Goal: Task Accomplishment & Management: Manage account settings

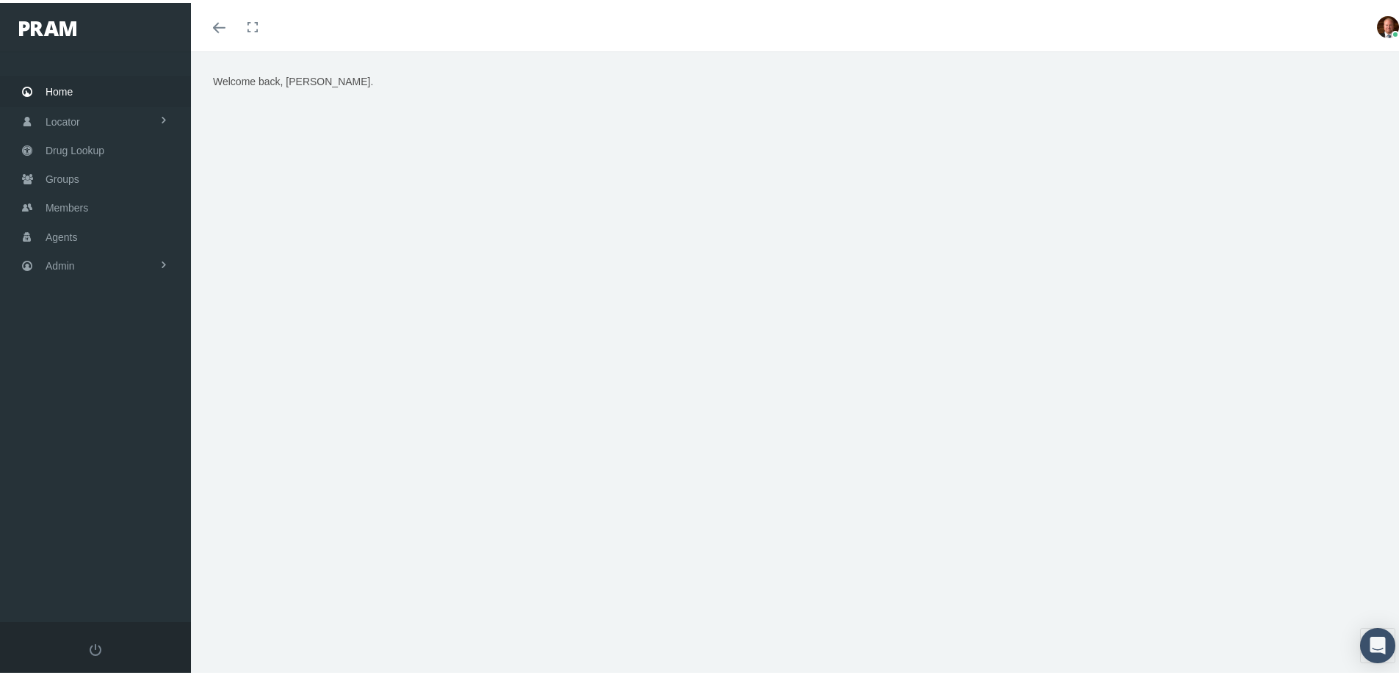
click at [62, 83] on span "Home" at bounding box center [59, 89] width 27 height 28
click at [73, 204] on span "Members" at bounding box center [67, 205] width 43 height 28
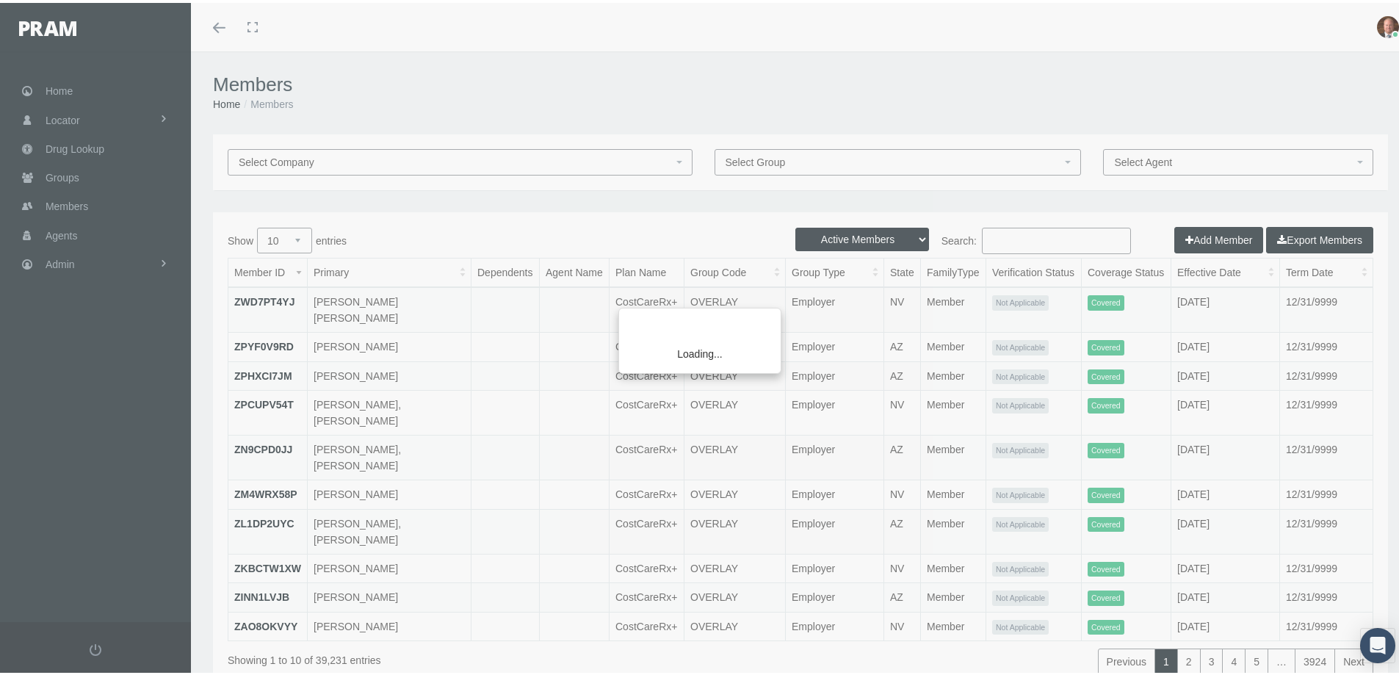
click at [1021, 231] on div "Loading..." at bounding box center [699, 337] width 1399 height 675
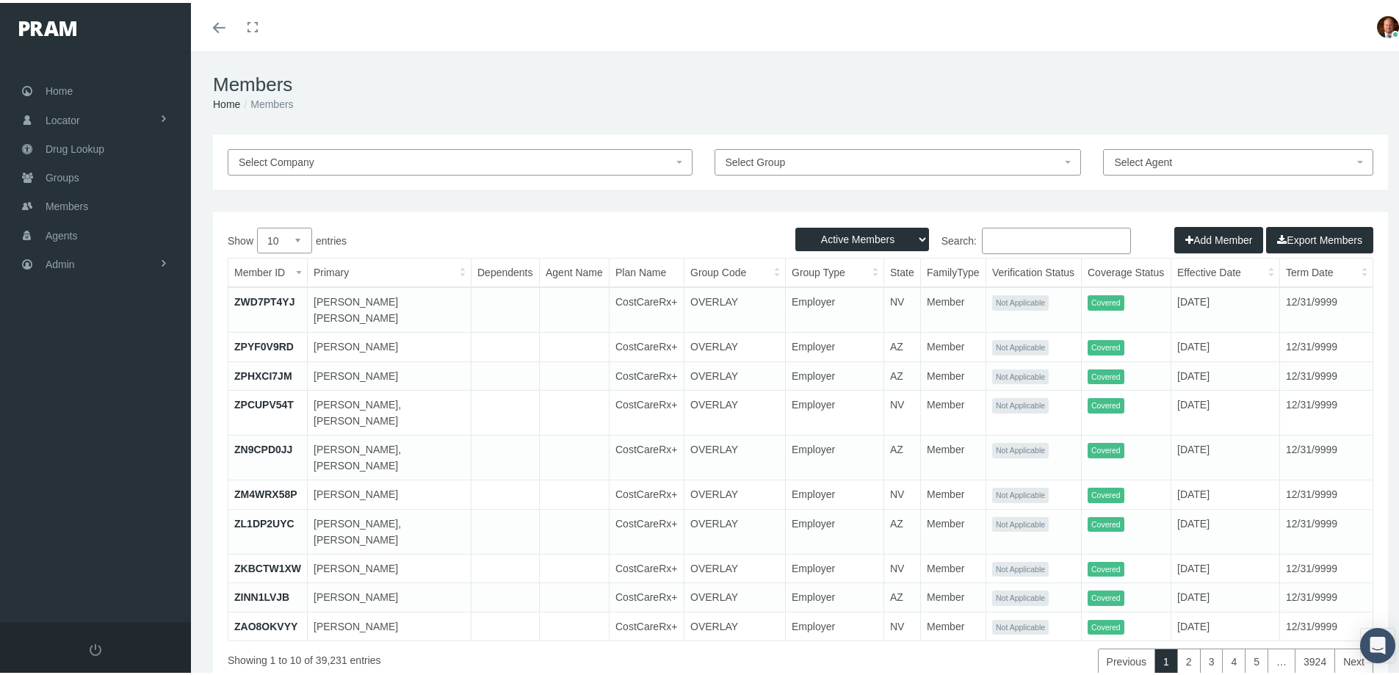
click at [1018, 237] on input "Search:" at bounding box center [1056, 238] width 149 height 26
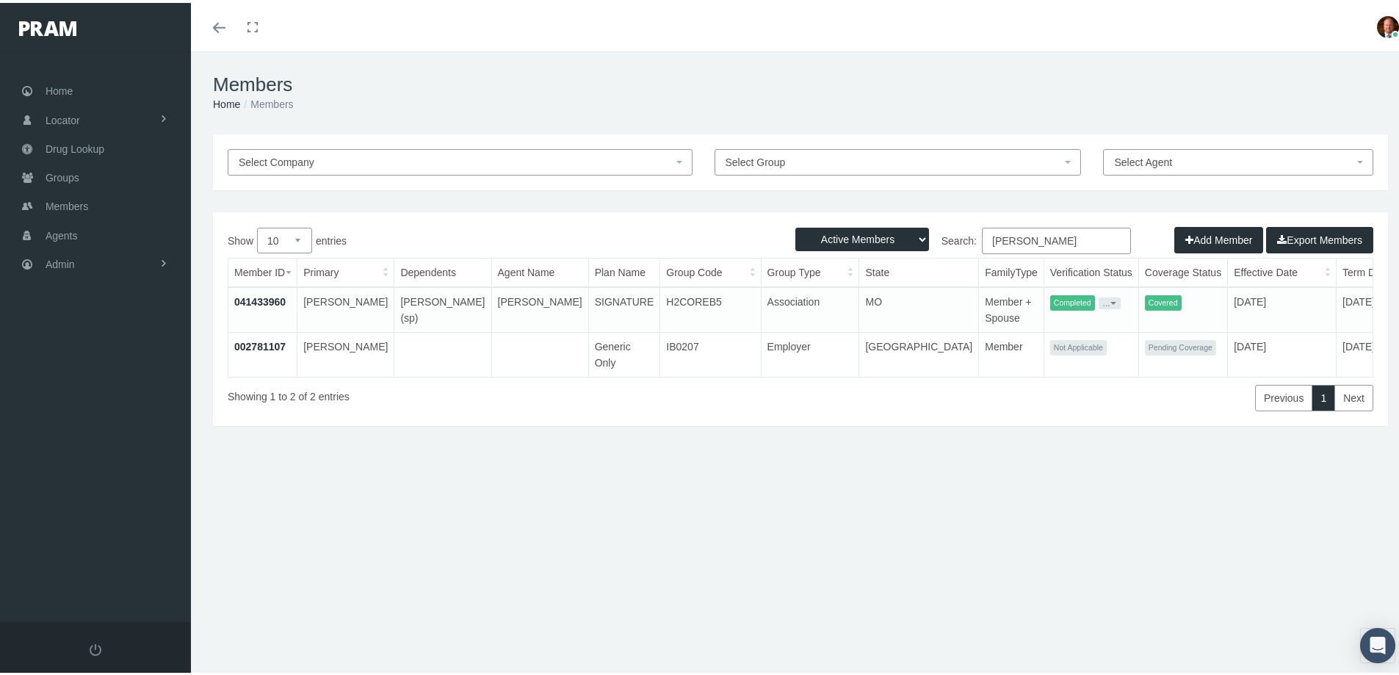
type input "hayter"
click at [269, 300] on link "041433960" at bounding box center [259, 299] width 51 height 12
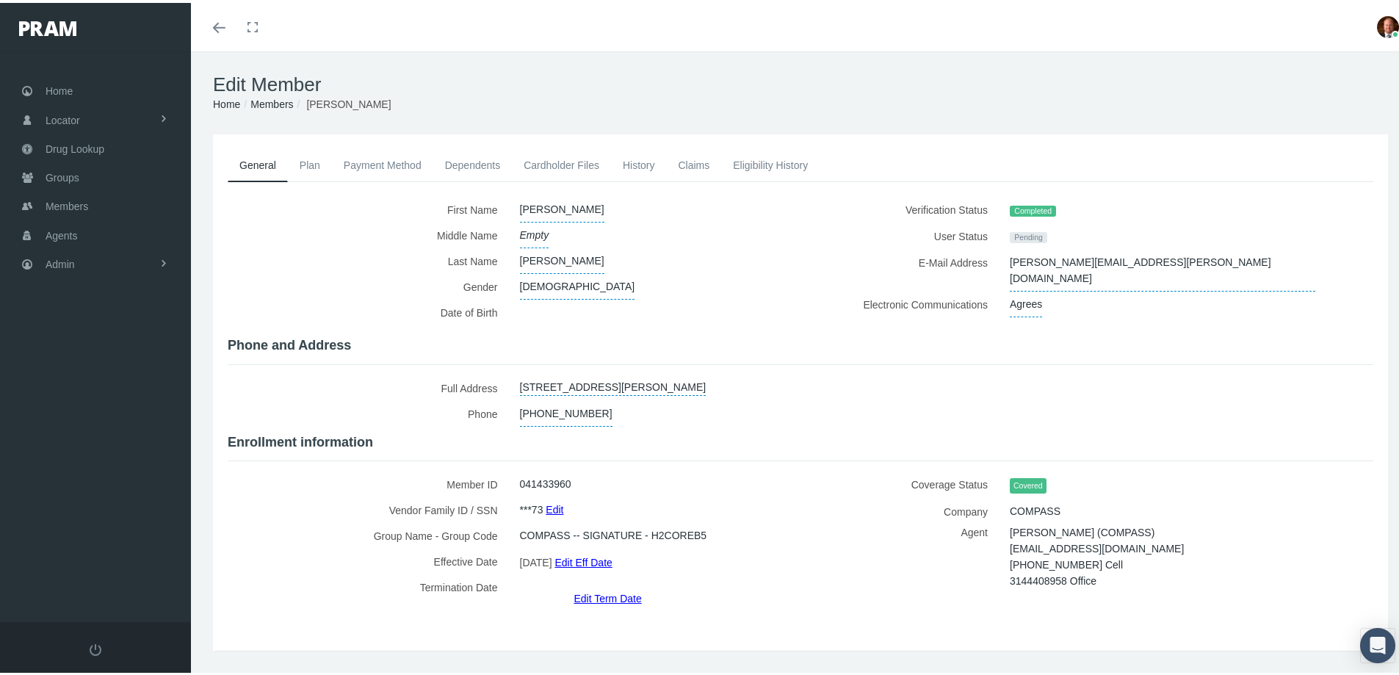
click at [586, 585] on link "Edit Term Date" at bounding box center [608, 595] width 68 height 21
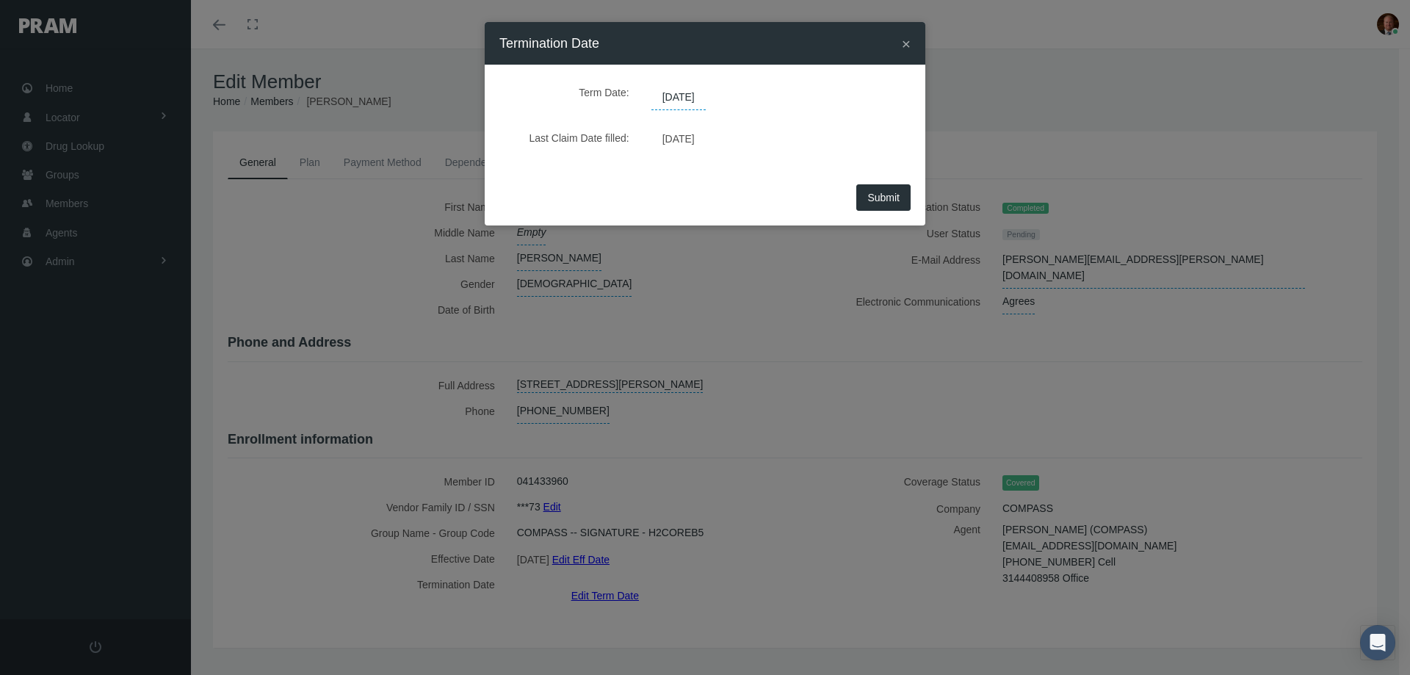
click at [706, 96] on span "12/31/2039" at bounding box center [679, 97] width 54 height 25
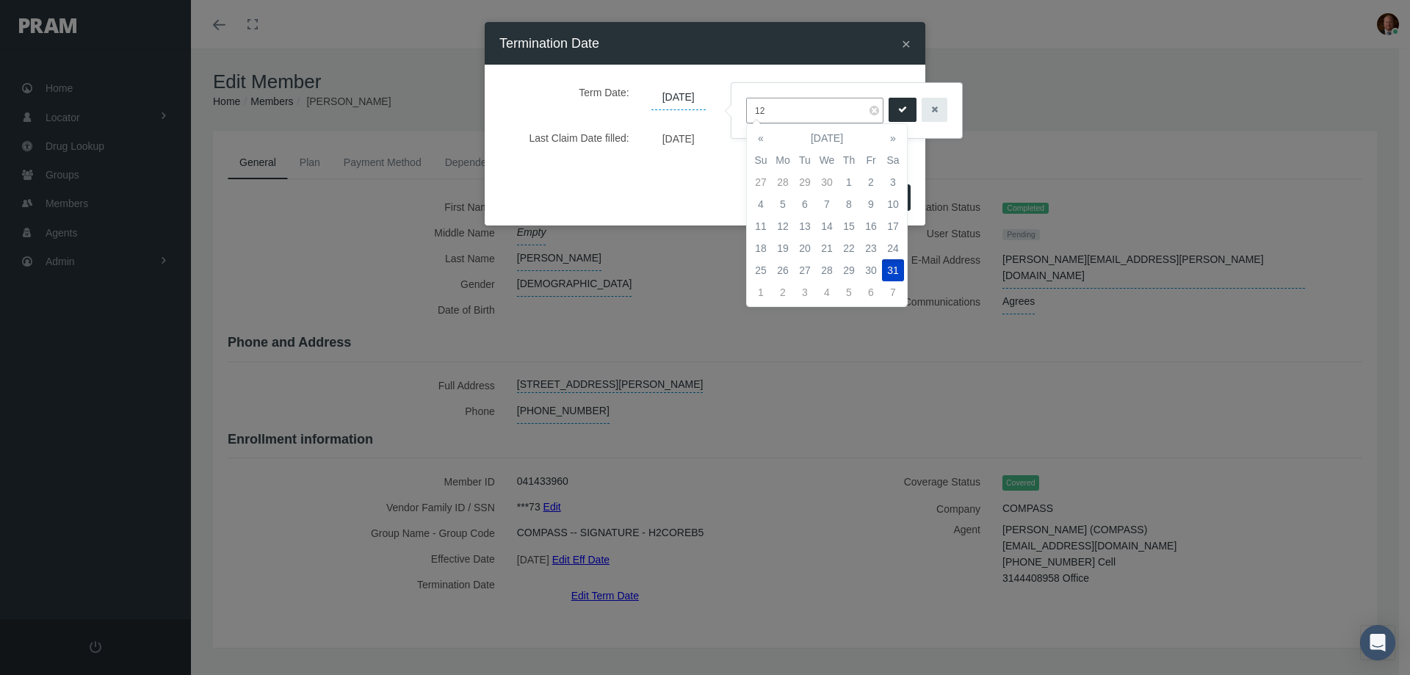
type input "1"
click at [806, 267] on td "30" at bounding box center [805, 270] width 22 height 22
type input "09/30/2025"
click at [898, 108] on icon "submit" at bounding box center [902, 110] width 9 height 14
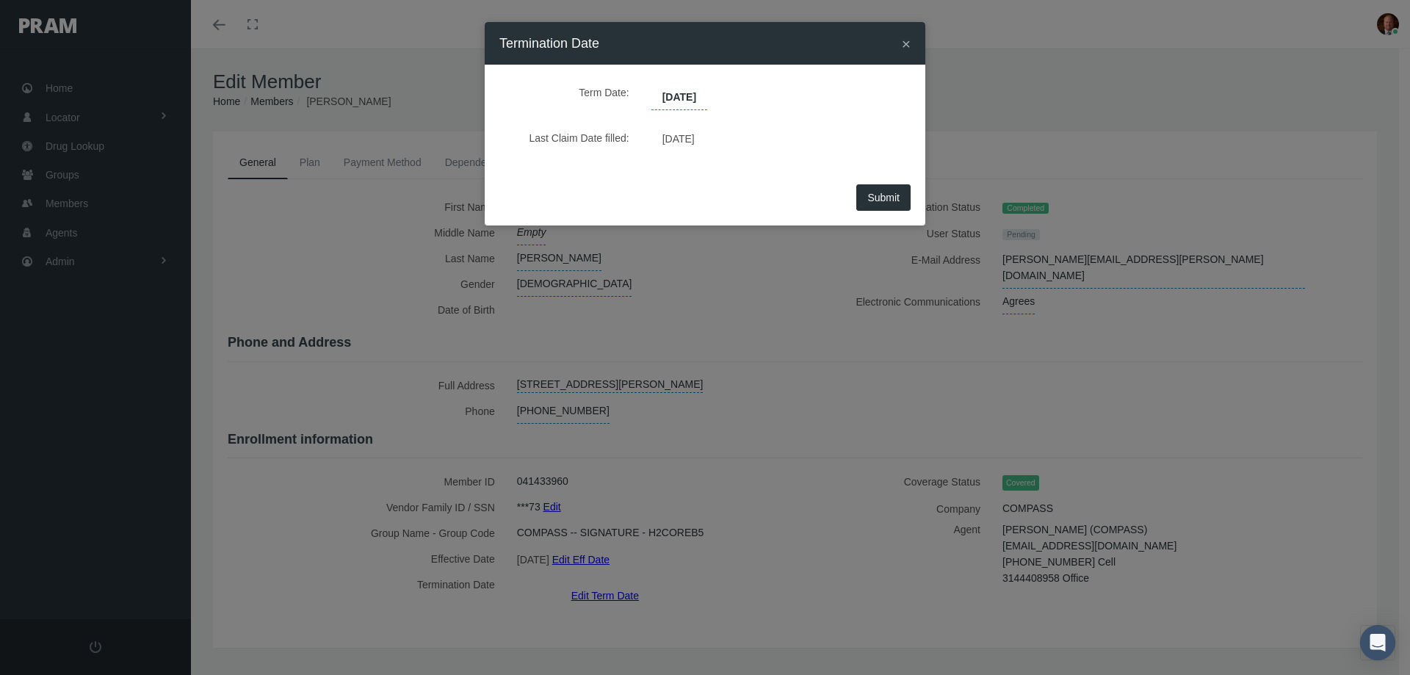
click at [874, 198] on span "Submit" at bounding box center [884, 198] width 32 height 12
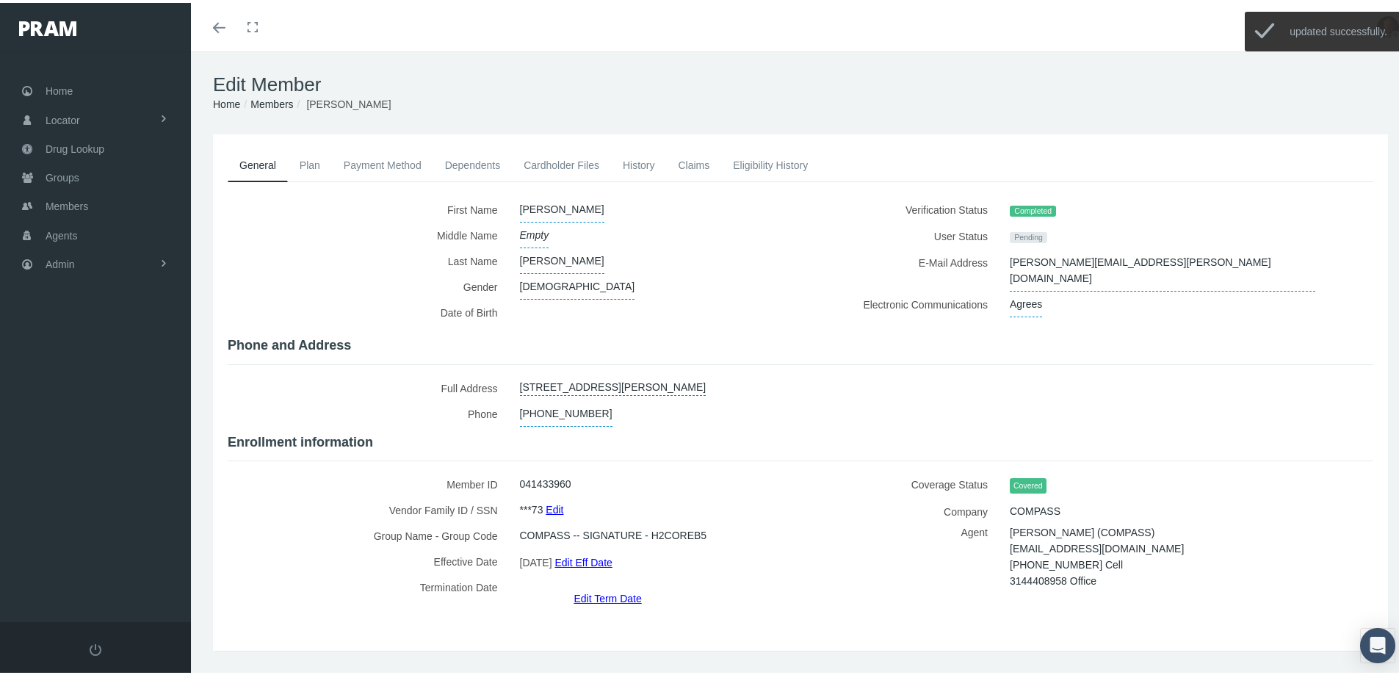
click at [638, 166] on link "History" at bounding box center [639, 162] width 56 height 32
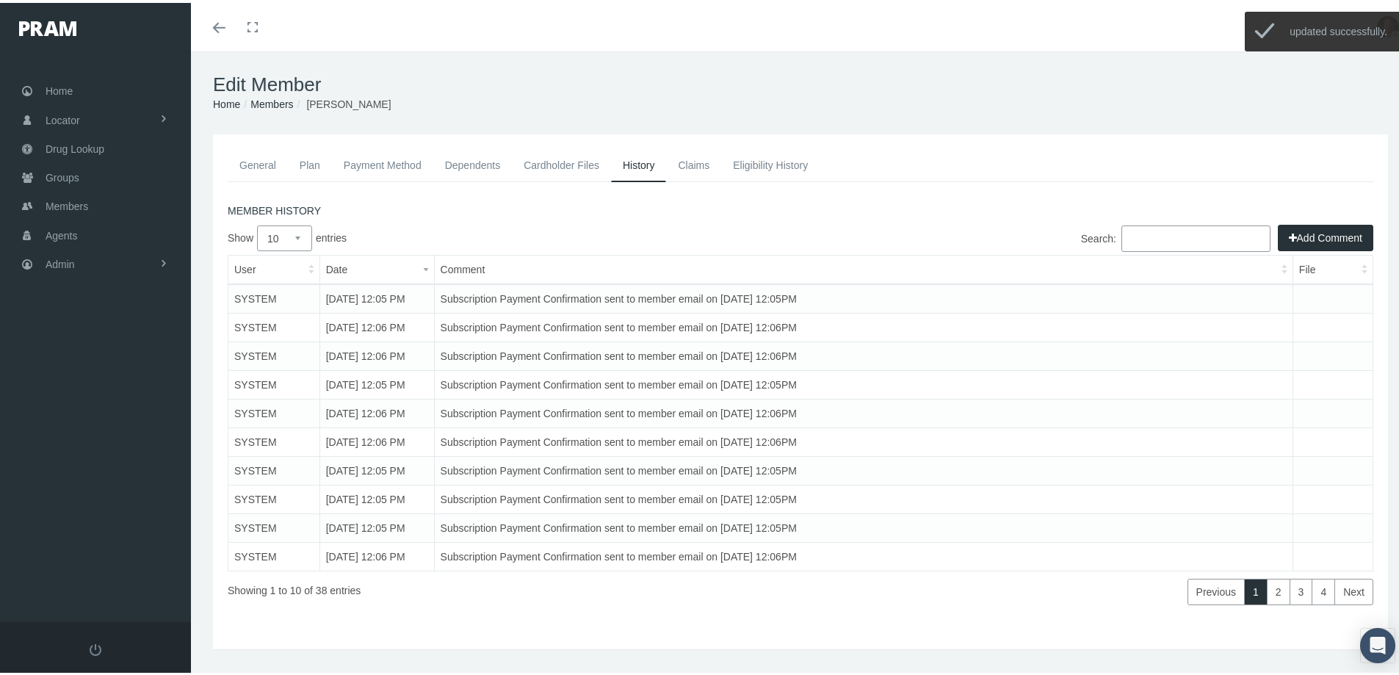
click at [1302, 237] on button "Add Comment" at bounding box center [1325, 235] width 95 height 26
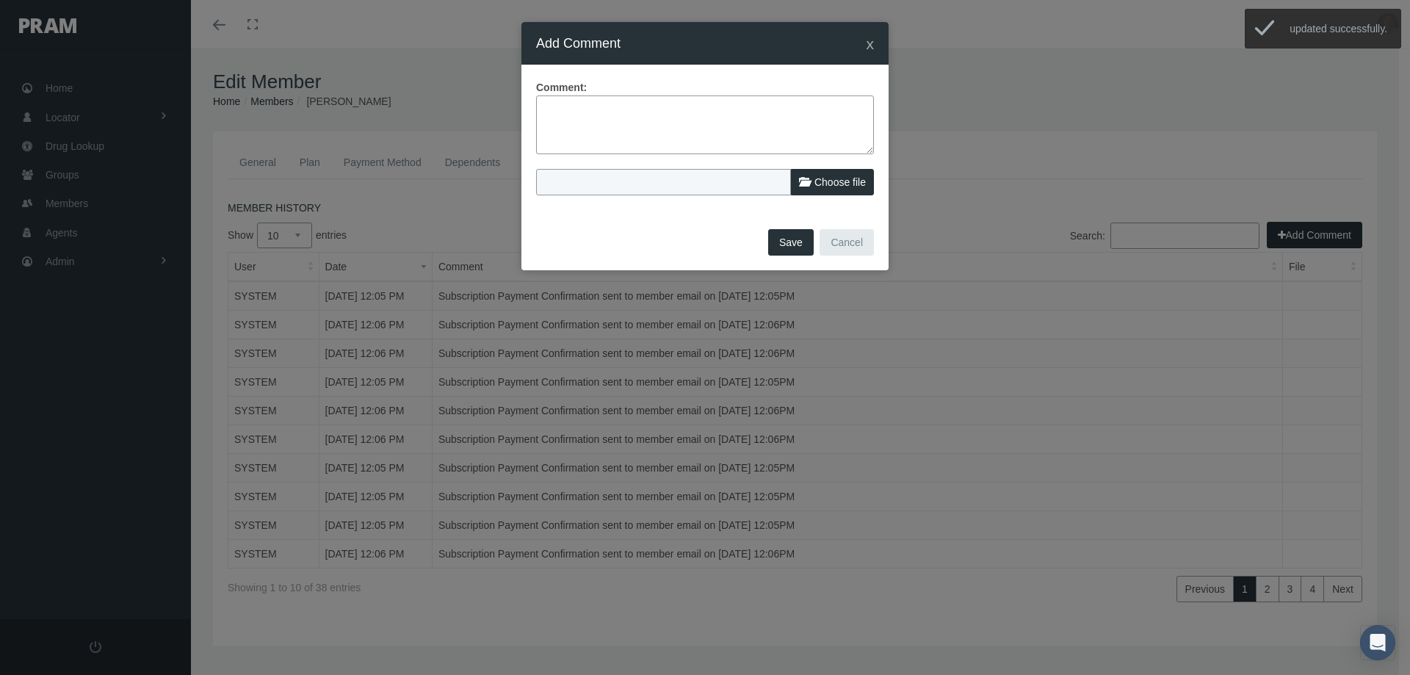
click at [720, 109] on textarea at bounding box center [705, 124] width 338 height 59
type textarea "Agent reached out to cancel for member. No refund is due."
click at [811, 187] on label "Choose file" at bounding box center [832, 182] width 83 height 26
click at [731, 187] on input "Choose file" at bounding box center [633, 179] width 195 height 21
type input "C:\fakepath\Jason Hayter - Request to term 9-29-25.jpg"
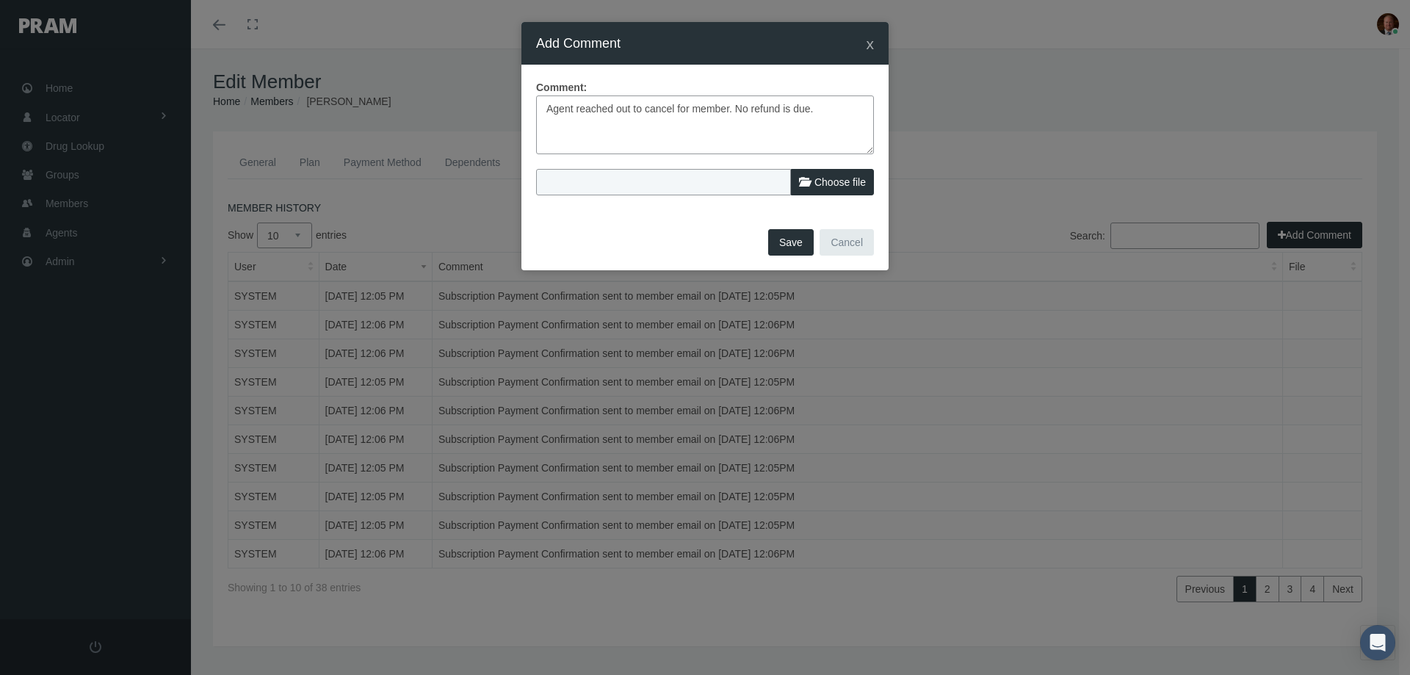
type input "Jason Hayter - Request to term 9-29-25.jpg"
click at [790, 246] on button "Save" at bounding box center [791, 242] width 46 height 26
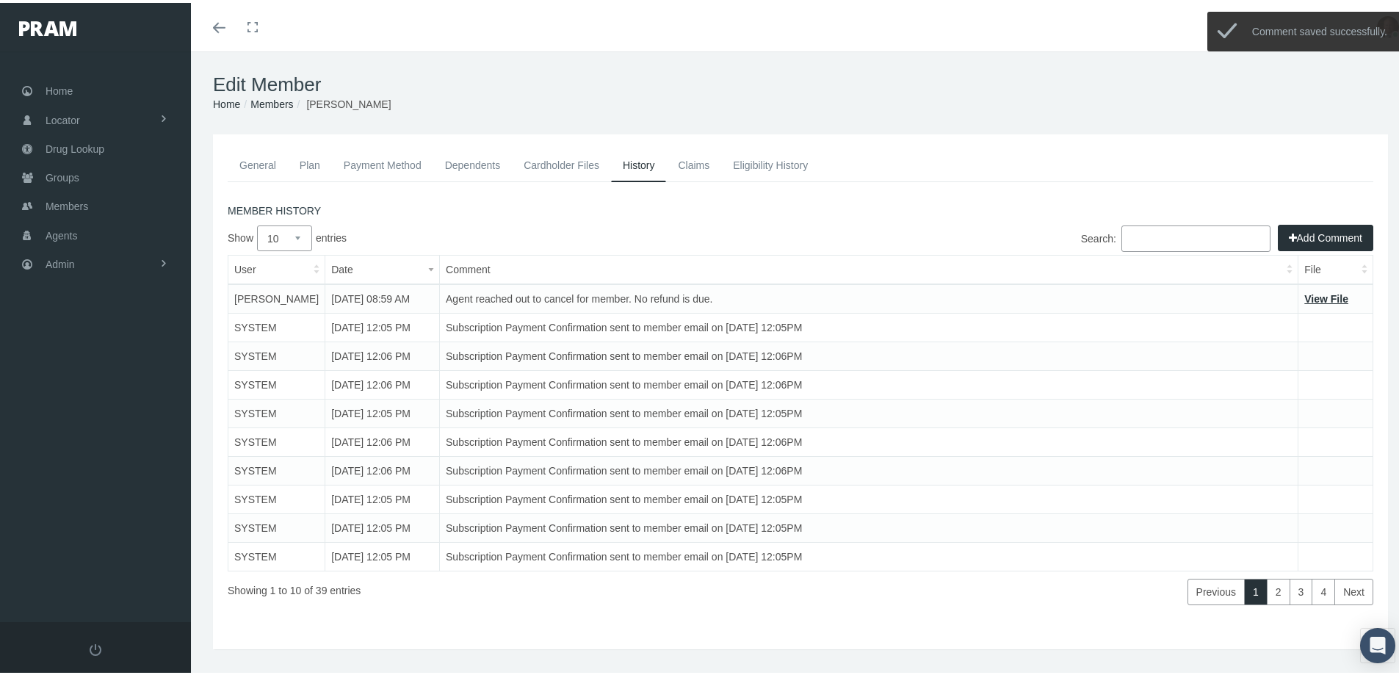
click at [259, 160] on link "General" at bounding box center [258, 162] width 60 height 32
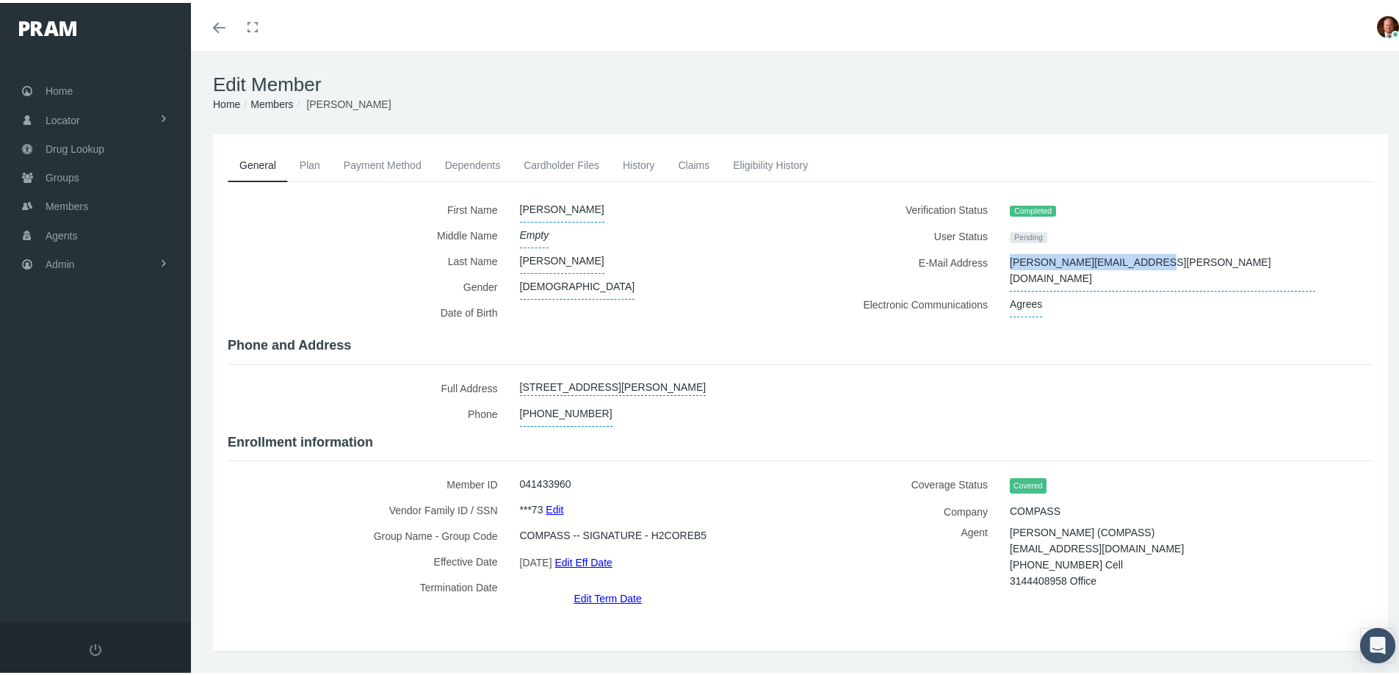
drag, startPoint x: 998, startPoint y: 259, endPoint x: 1132, endPoint y: 259, distance: 134.4
click at [1132, 259] on div "balbina.hayter@outlook.com" at bounding box center [1163, 268] width 328 height 42
copy span "balbina.hayter@outlook.com"
click at [66, 203] on span "Members" at bounding box center [67, 204] width 43 height 28
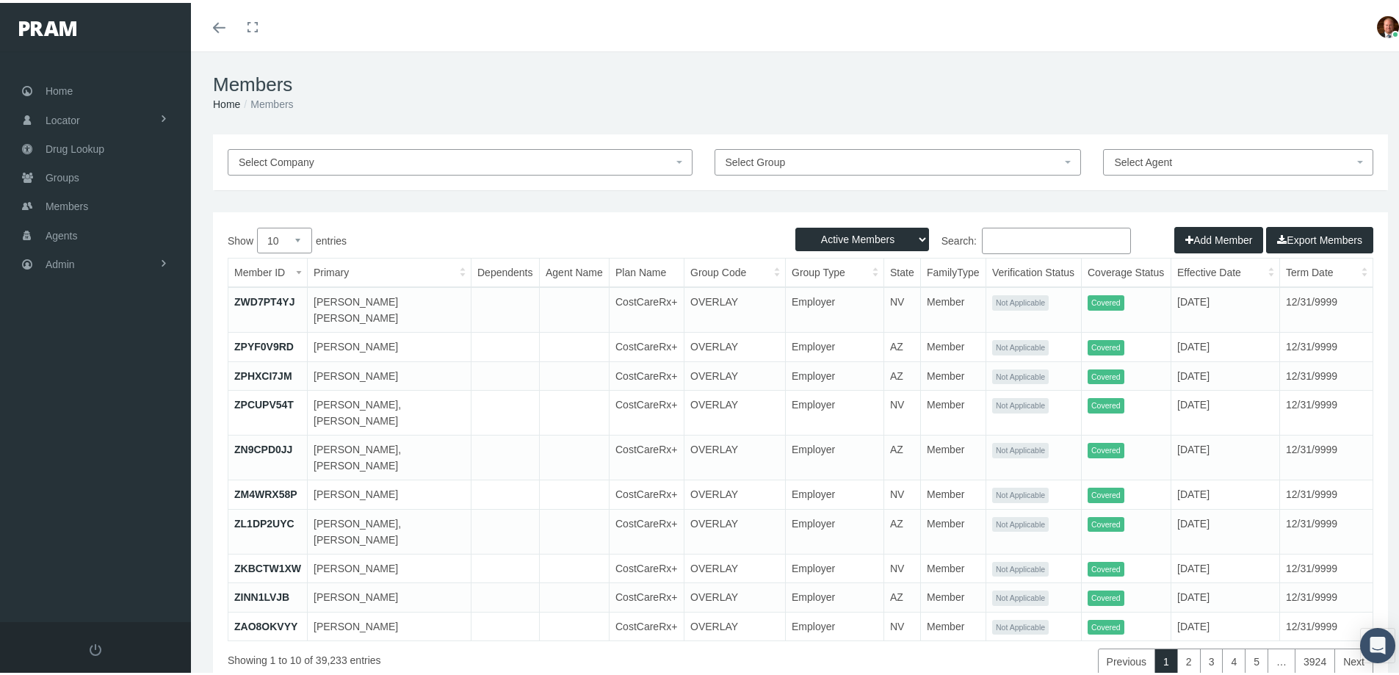
click at [1019, 233] on input "Search:" at bounding box center [1056, 238] width 149 height 26
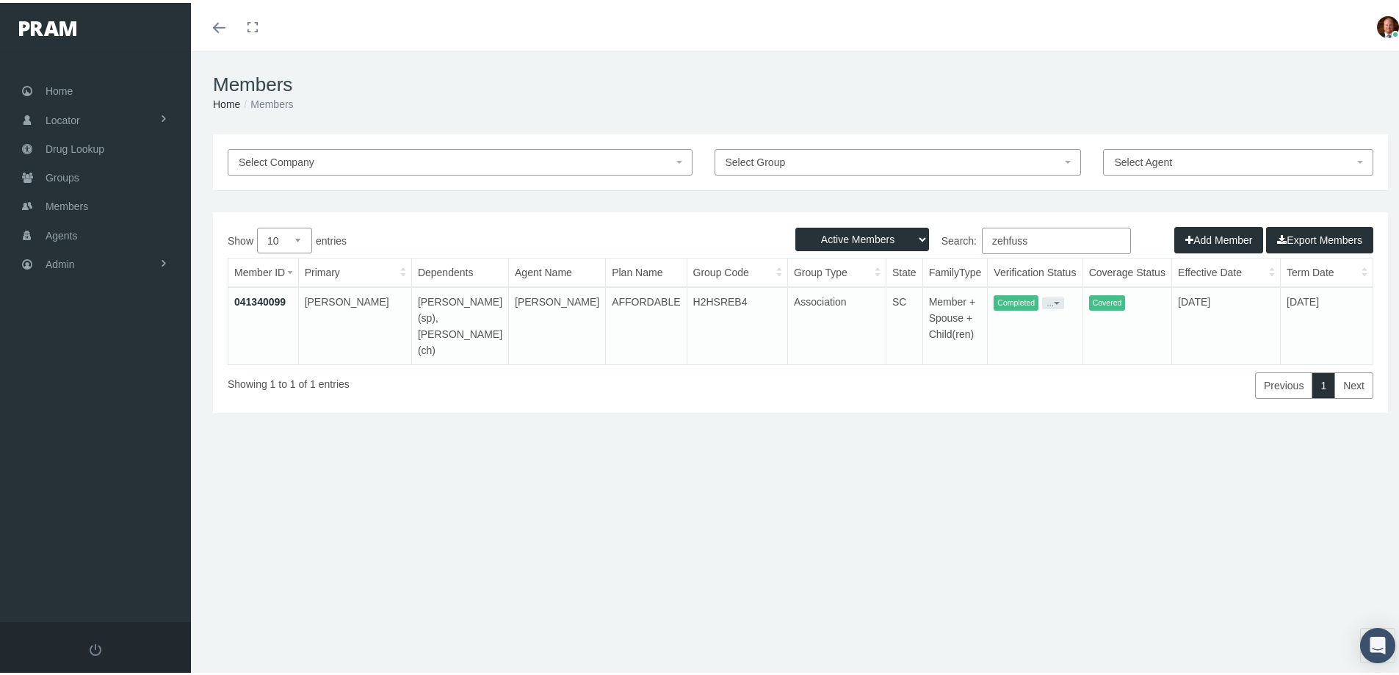
type input "zehfuss"
click at [255, 296] on link "041340099" at bounding box center [259, 299] width 51 height 12
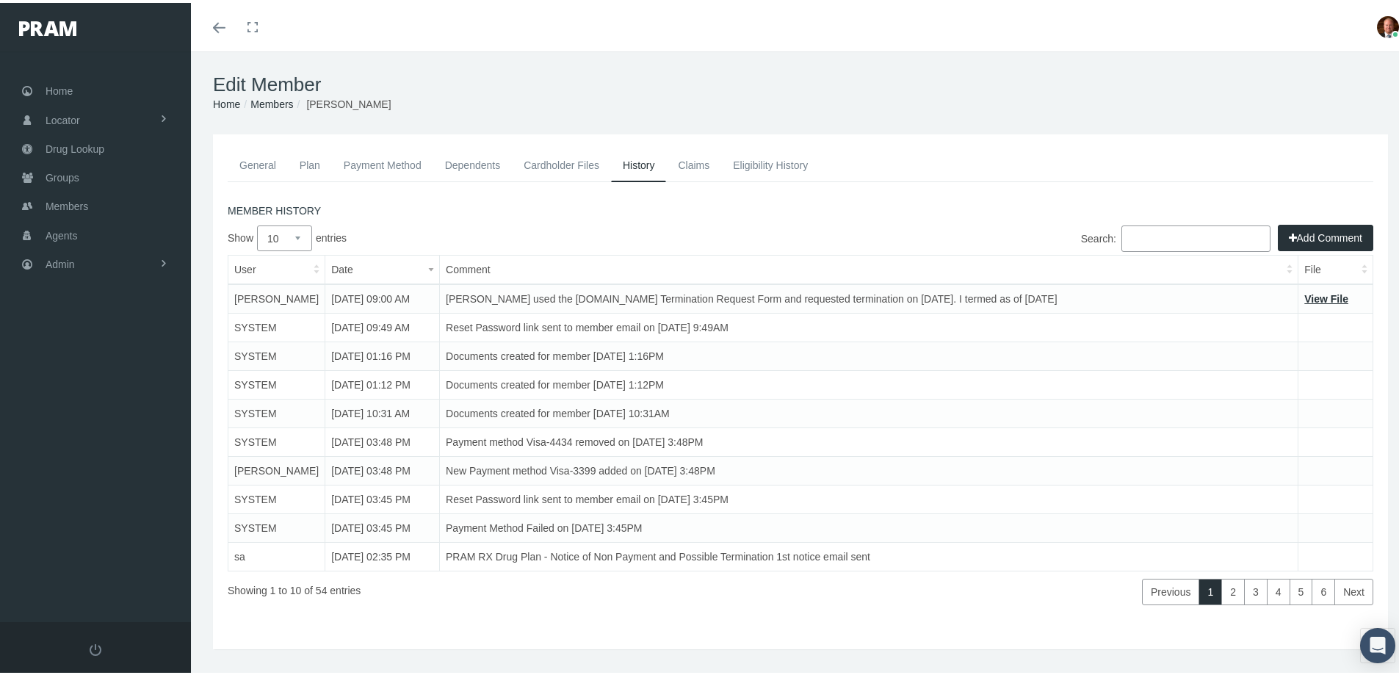
click at [259, 154] on link "General" at bounding box center [258, 162] width 60 height 32
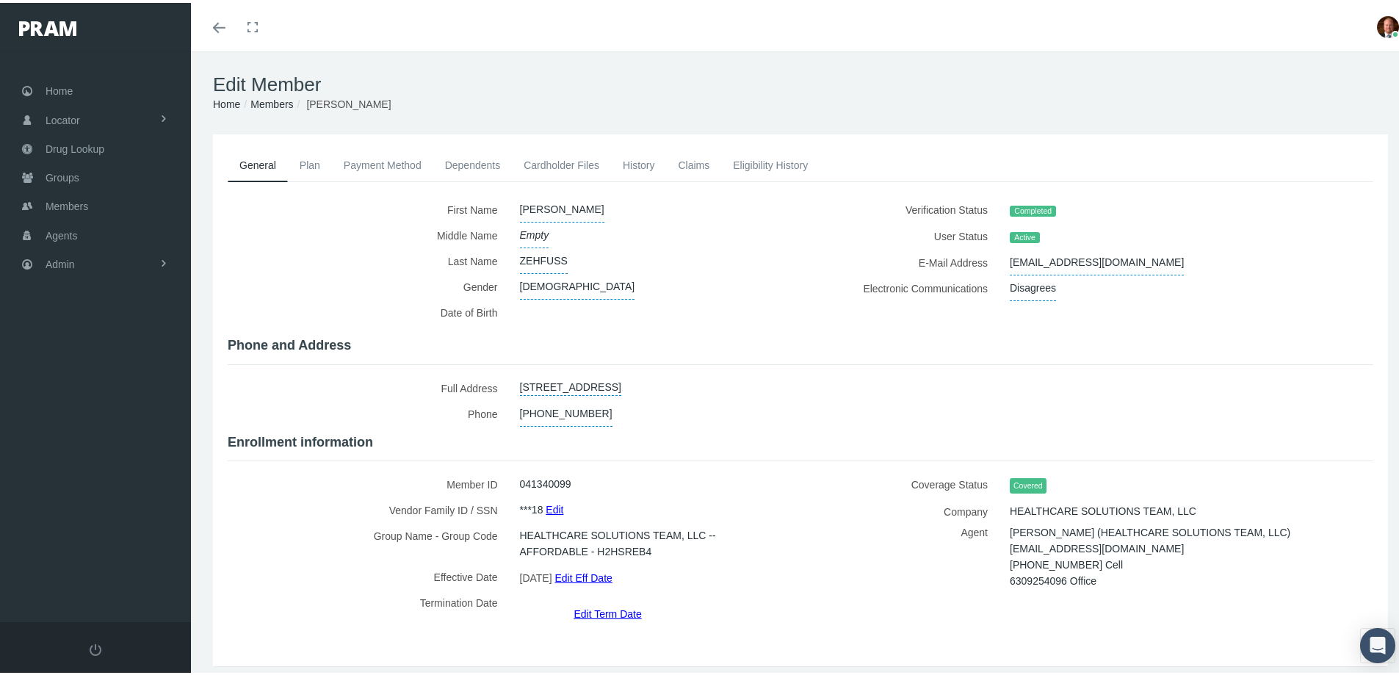
click at [638, 166] on link "History" at bounding box center [639, 162] width 56 height 32
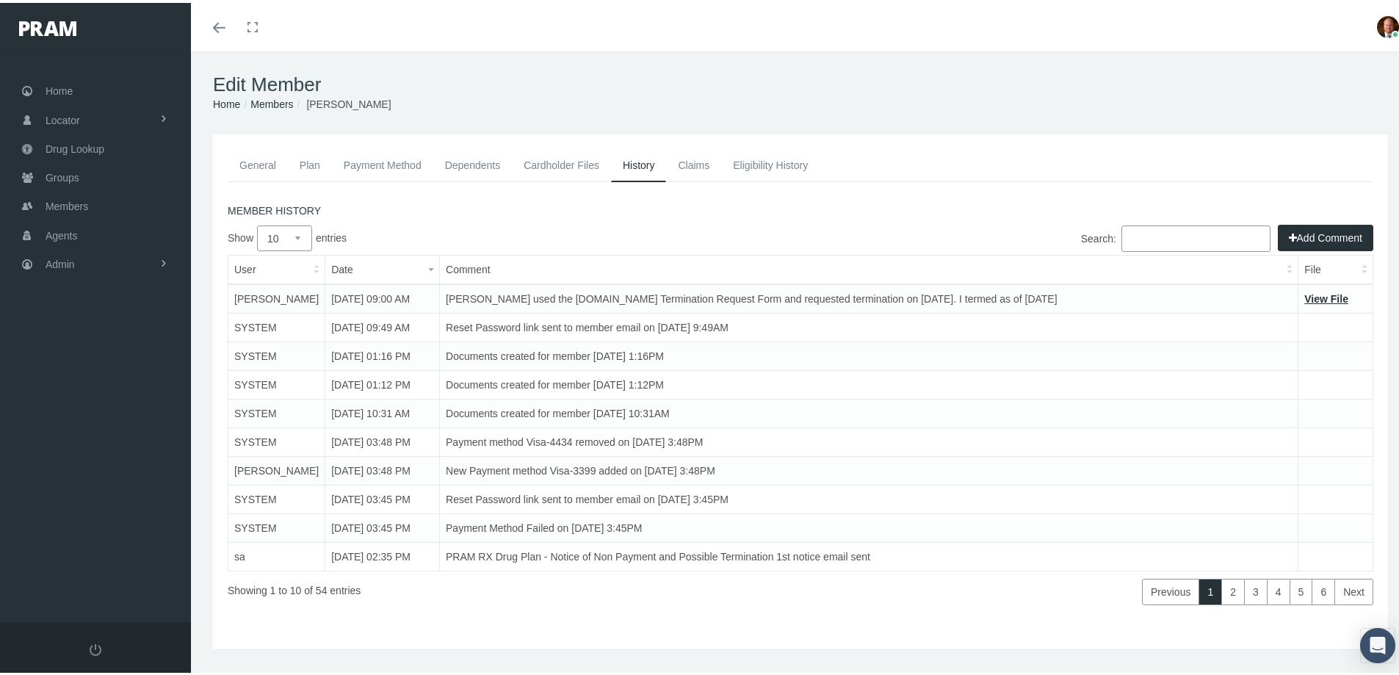
click at [266, 167] on link "General" at bounding box center [258, 162] width 60 height 32
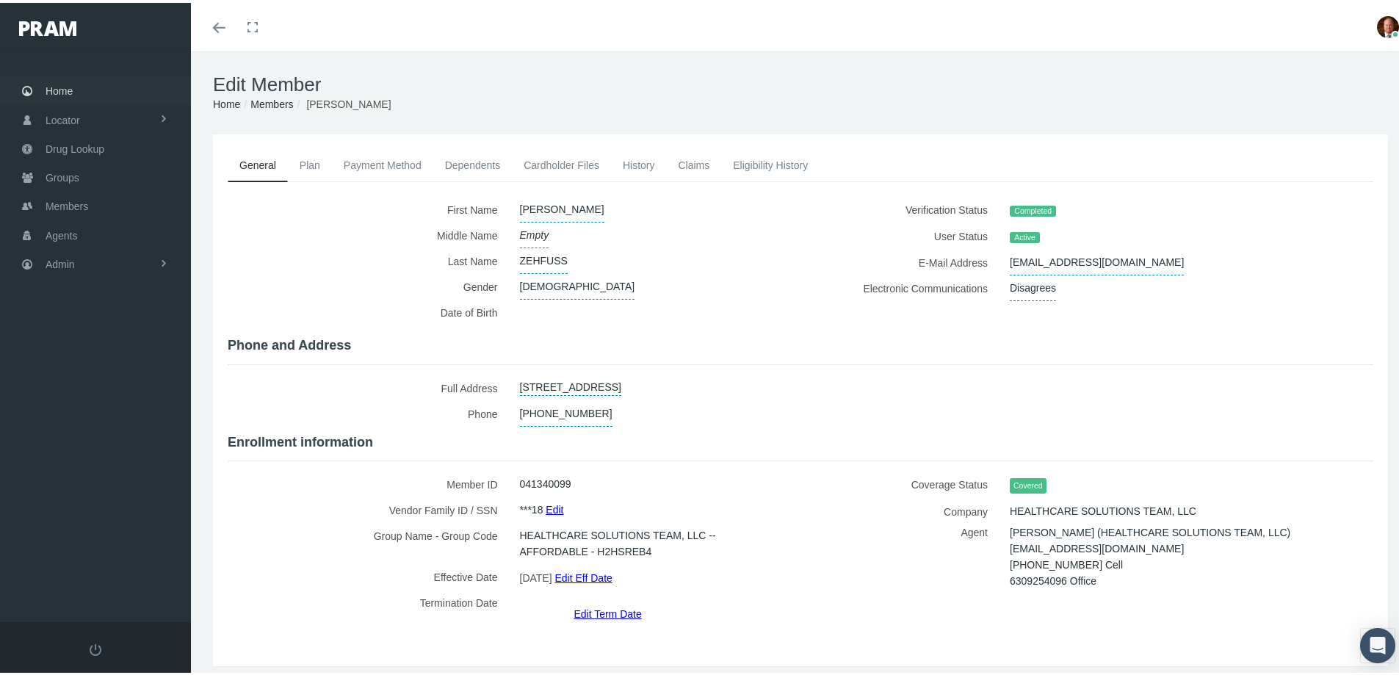
click at [58, 88] on span "Home" at bounding box center [59, 88] width 27 height 28
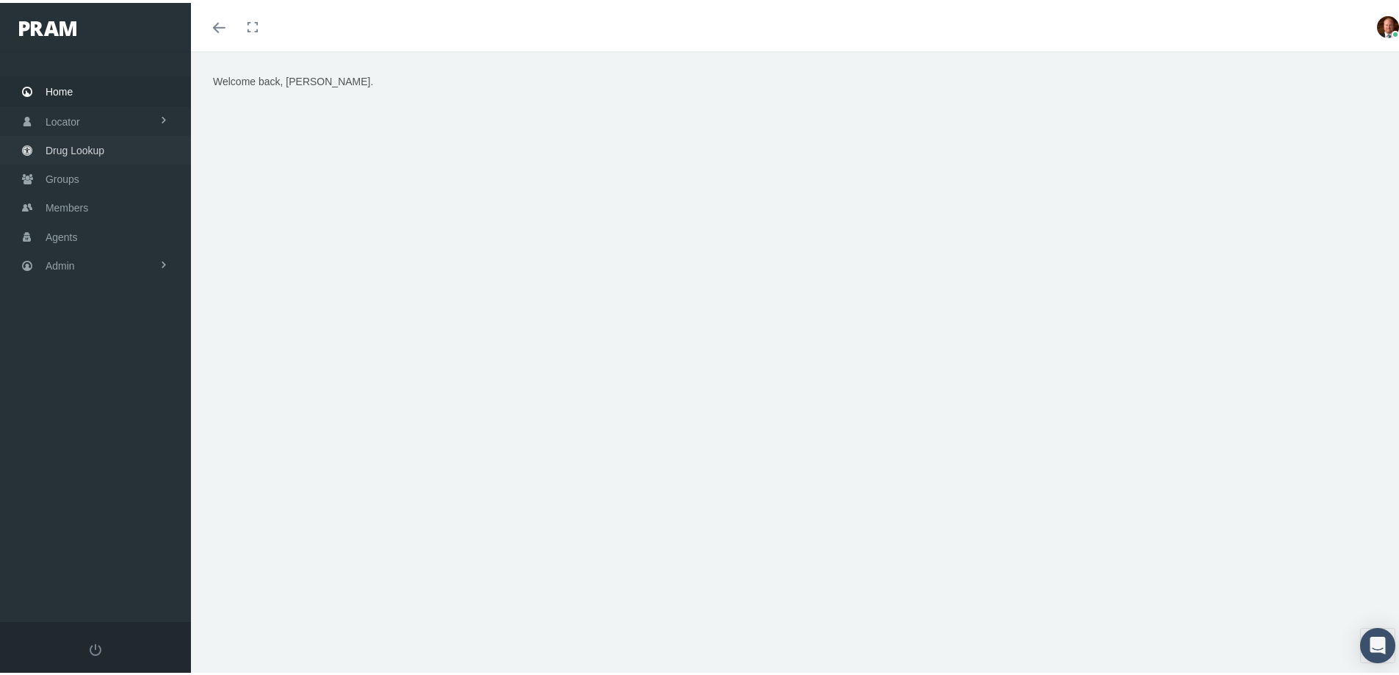
click at [92, 143] on span "Drug Lookup" at bounding box center [75, 148] width 59 height 28
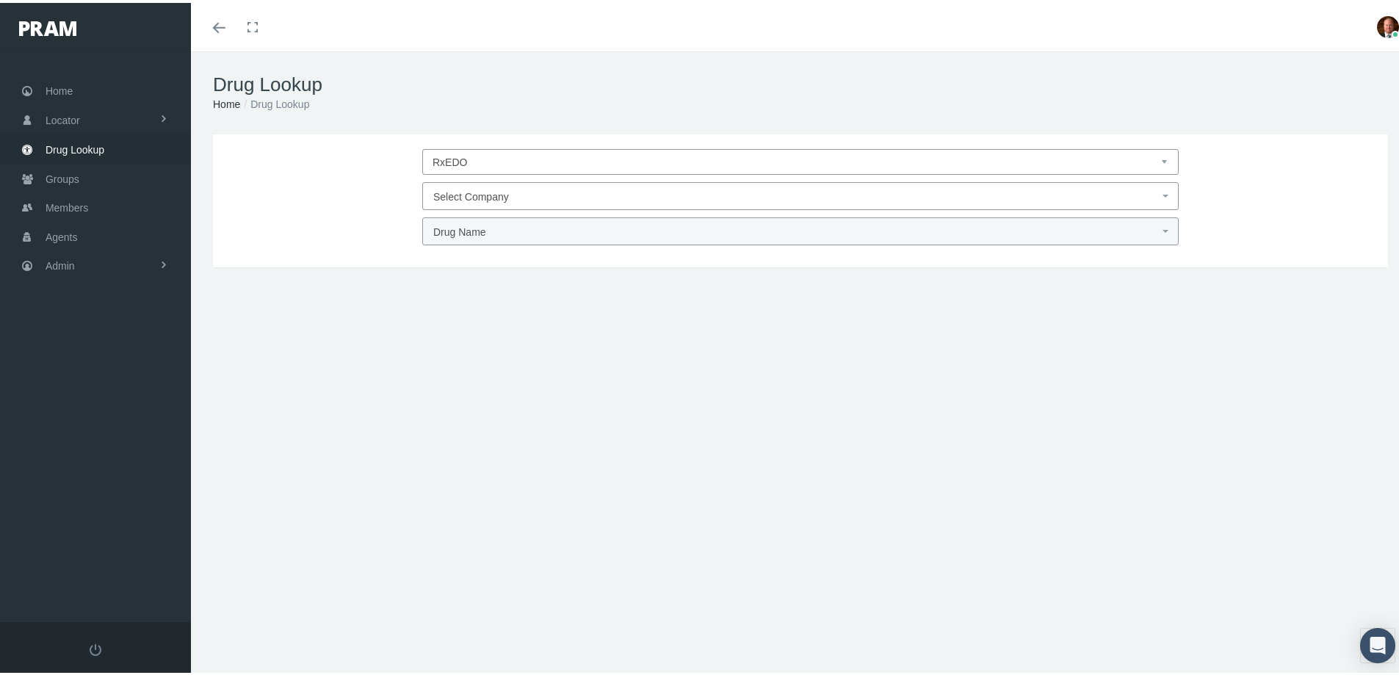
click at [563, 190] on span "Select Company" at bounding box center [796, 193] width 726 height 19
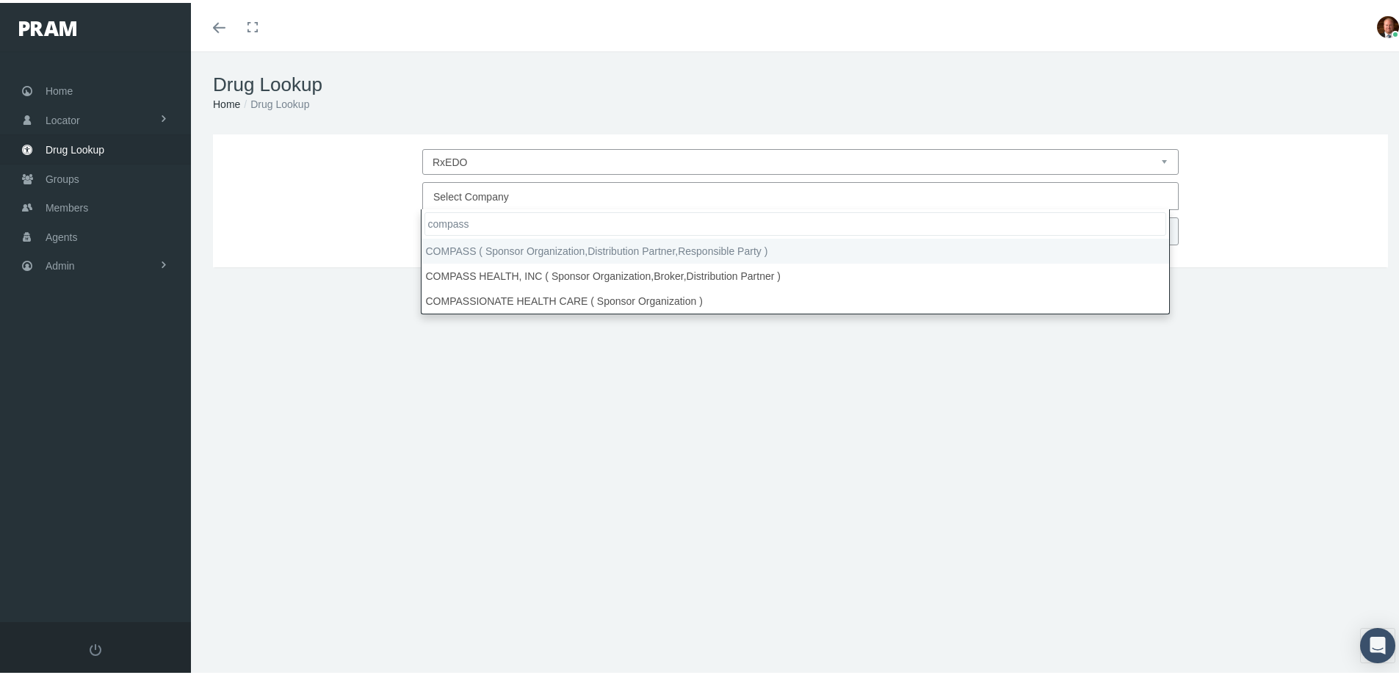
type input "compass"
select select "4759"
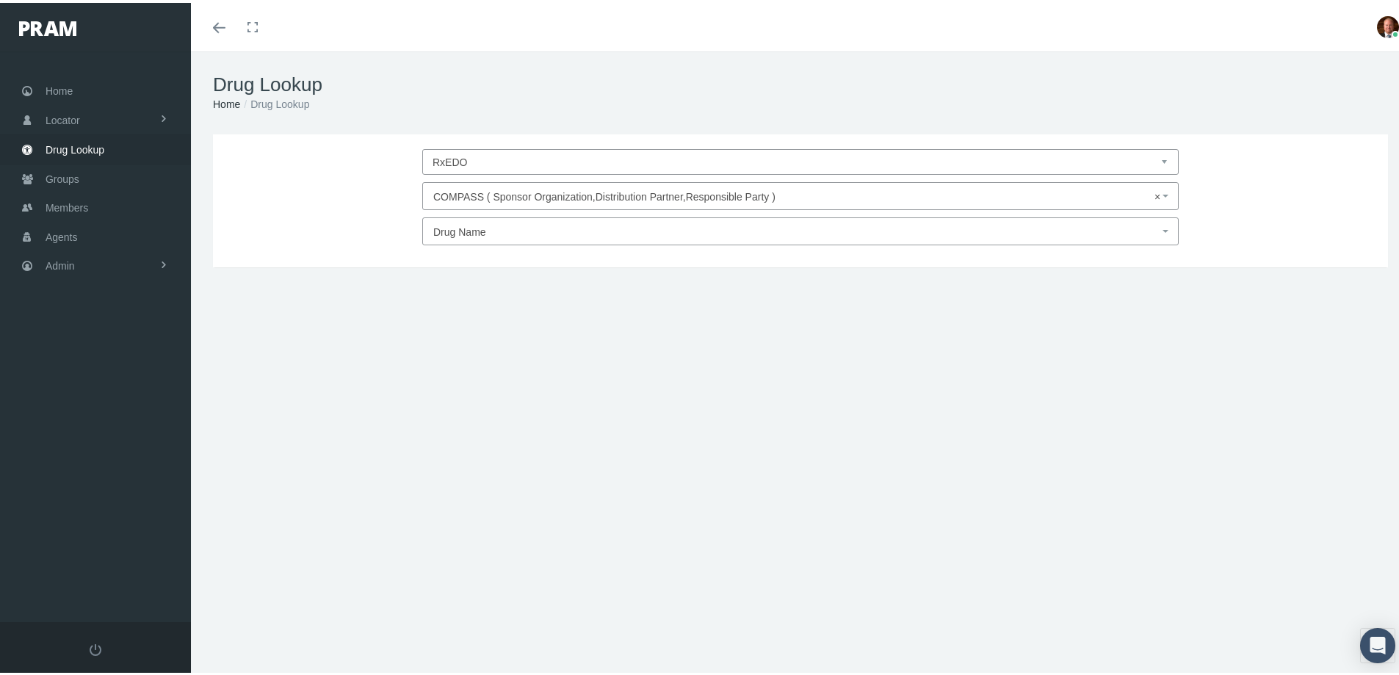
click at [502, 234] on span "Drug Name" at bounding box center [796, 229] width 726 height 19
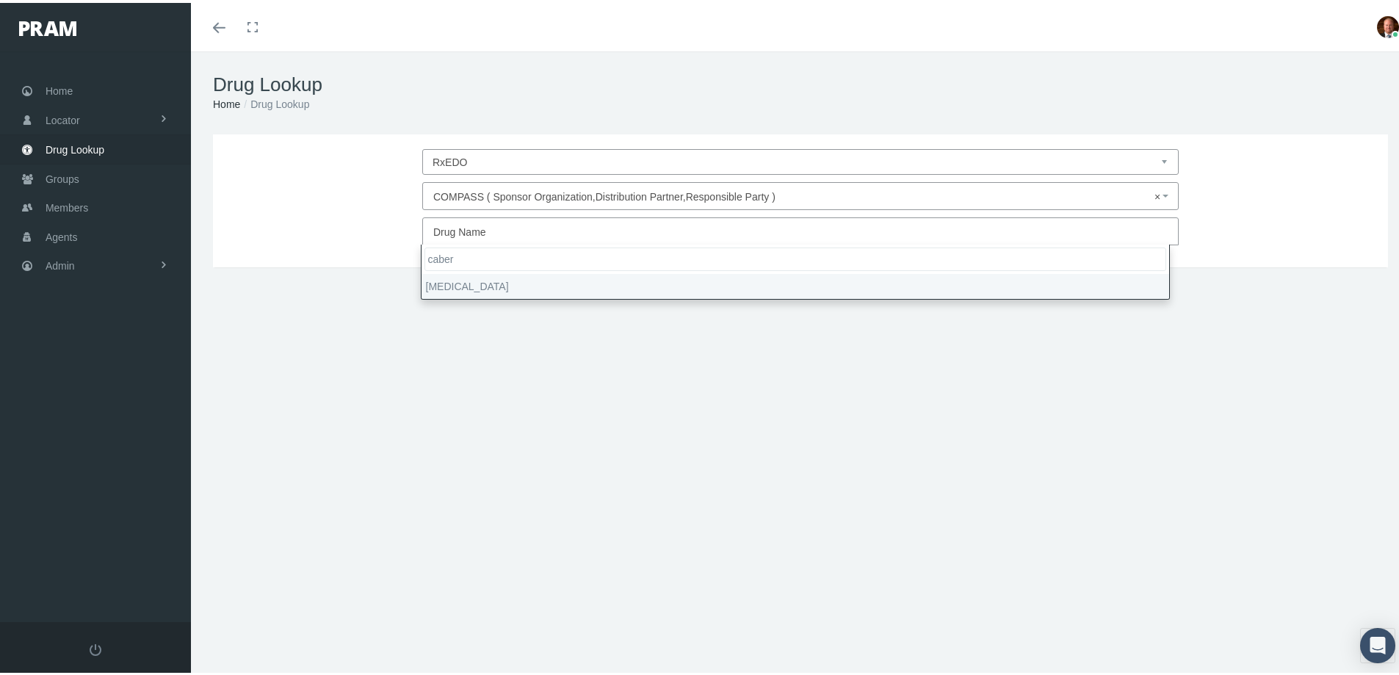
type input "caber"
select select "[MEDICAL_DATA]"
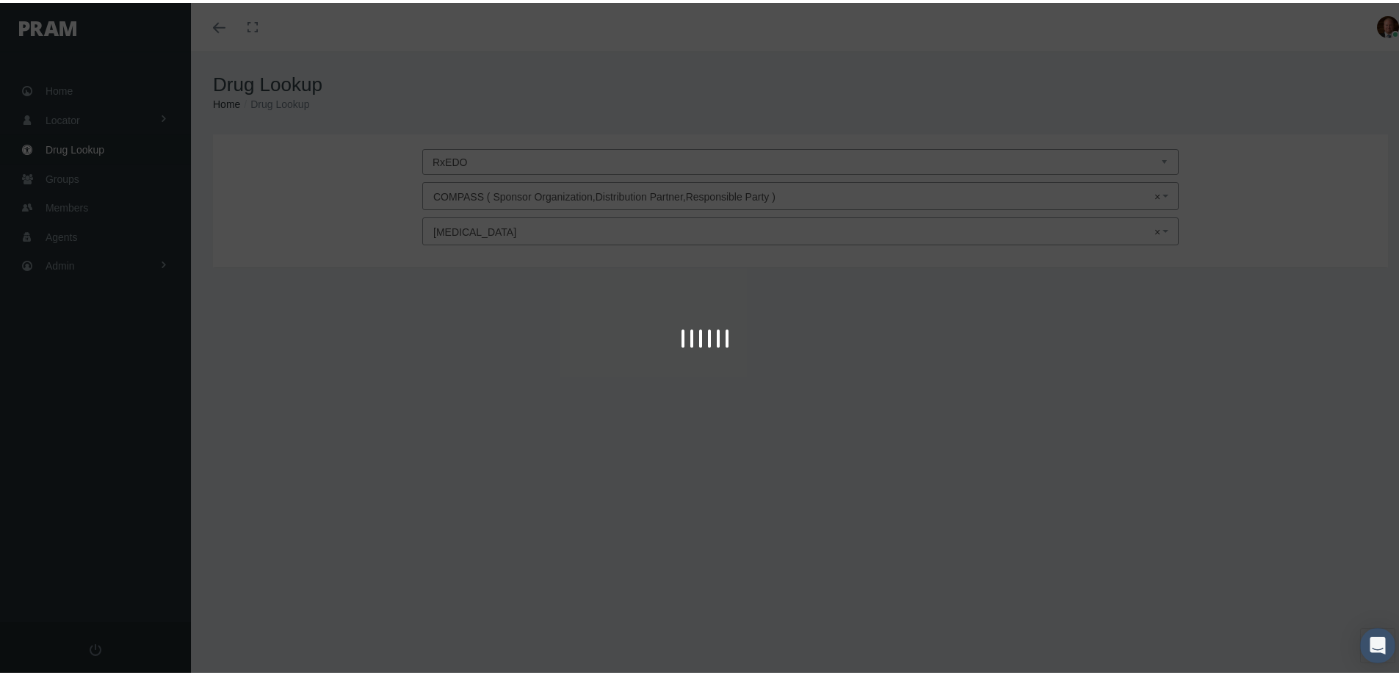
type input "30"
select select "Tablet"
select select "0.5 MG"
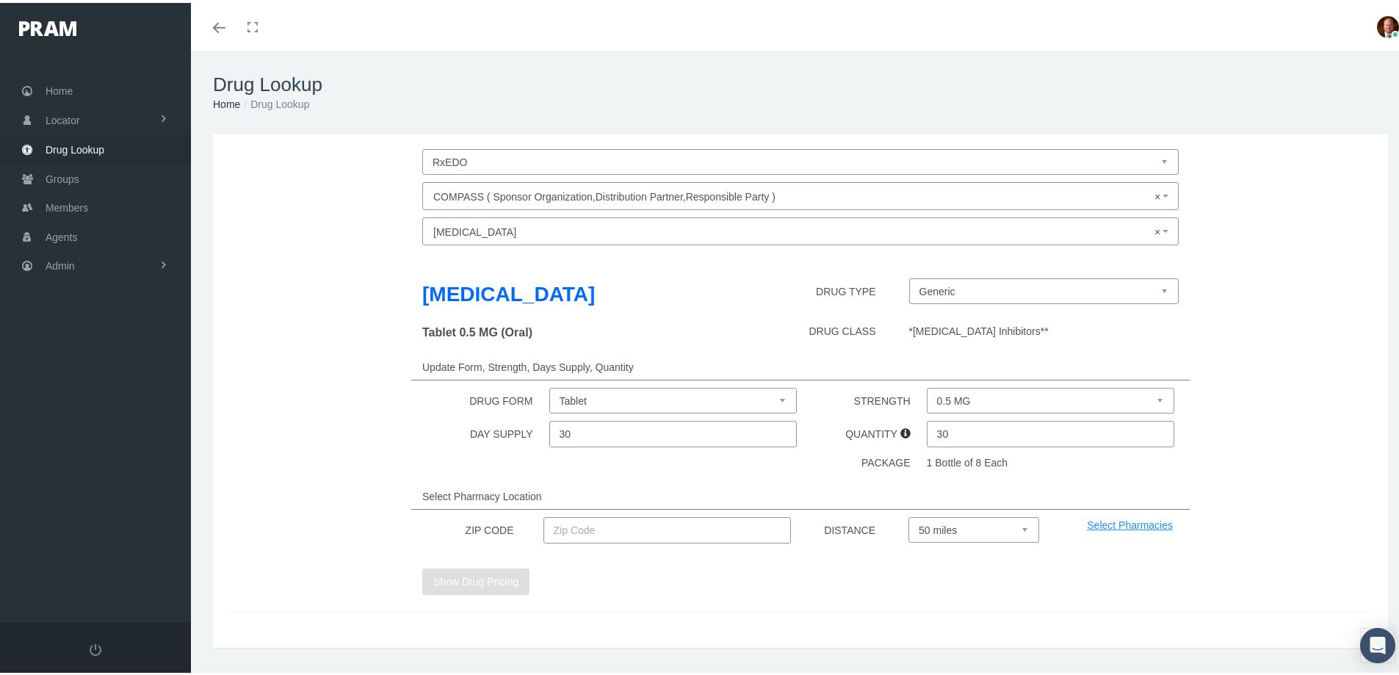
click at [942, 395] on select "0.5 MG" at bounding box center [1051, 398] width 248 height 26
click at [854, 401] on label "STRENGTH" at bounding box center [888, 398] width 68 height 26
click at [927, 401] on select "0.5 MG" at bounding box center [1051, 398] width 248 height 26
drag, startPoint x: 956, startPoint y: 433, endPoint x: 923, endPoint y: 434, distance: 33.8
click at [927, 434] on input "30" at bounding box center [1051, 431] width 248 height 26
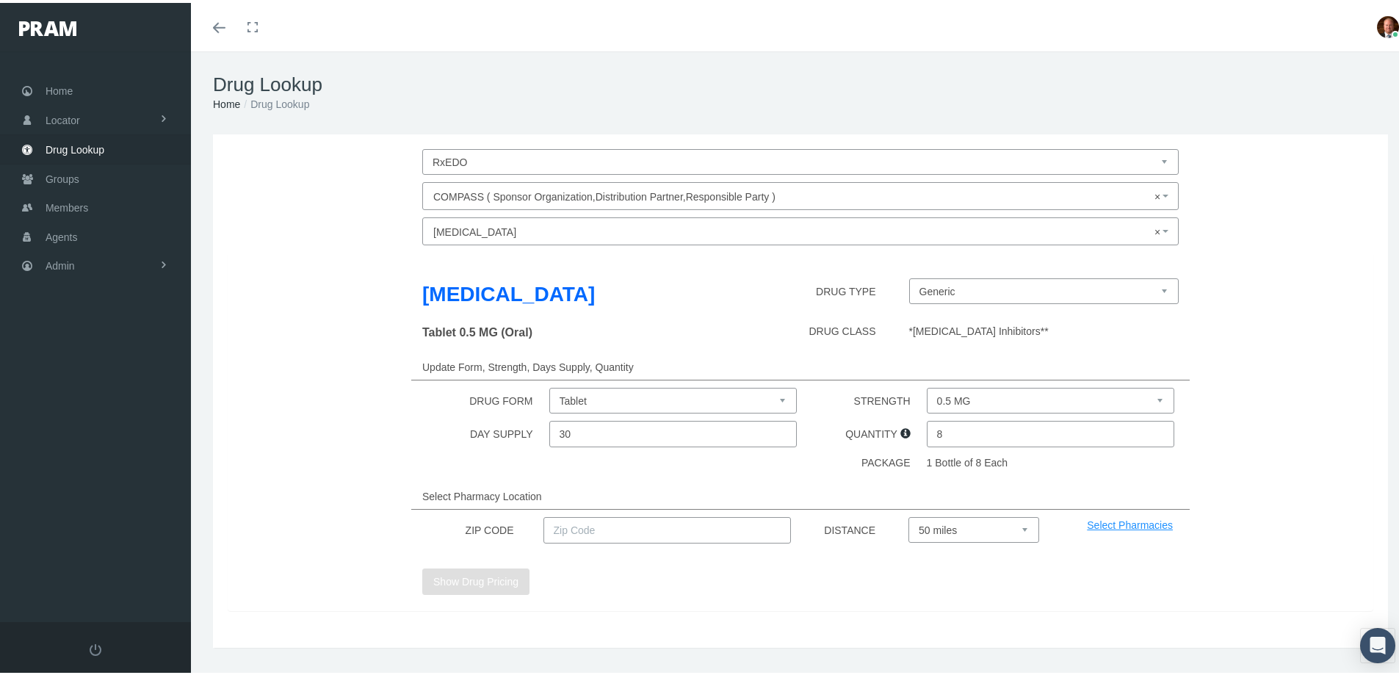
type input "8"
click at [859, 480] on div "Select Pharmacy Location" at bounding box center [800, 493] width 779 height 26
click at [682, 527] on input "text" at bounding box center [668, 527] width 248 height 26
type input "92886"
click at [949, 522] on select "Select 5 miles 10 miles 20 miles 30 miles 40 miles 50 miles" at bounding box center [974, 527] width 131 height 26
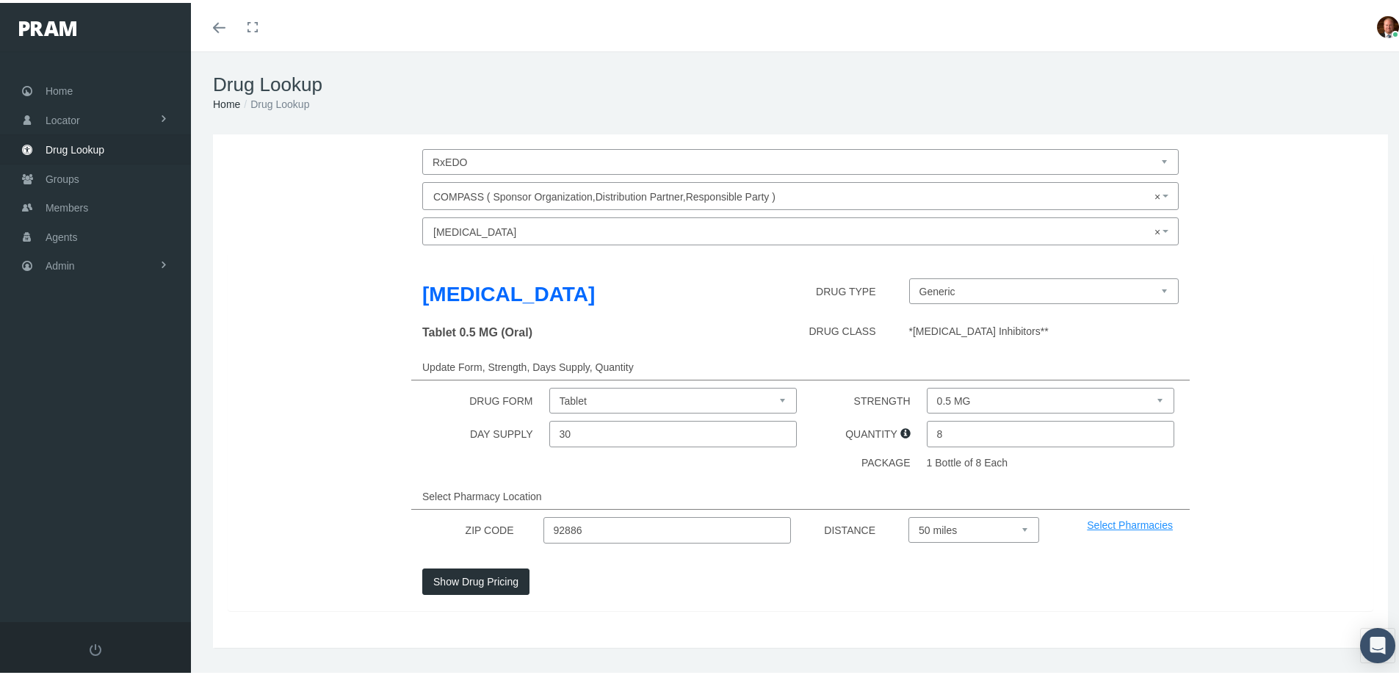
select select "10"
click at [909, 514] on select "Select 5 miles 10 miles 20 miles 30 miles 40 miles 50 miles" at bounding box center [974, 527] width 131 height 26
click at [447, 567] on button "Show Drug Pricing" at bounding box center [475, 579] width 107 height 26
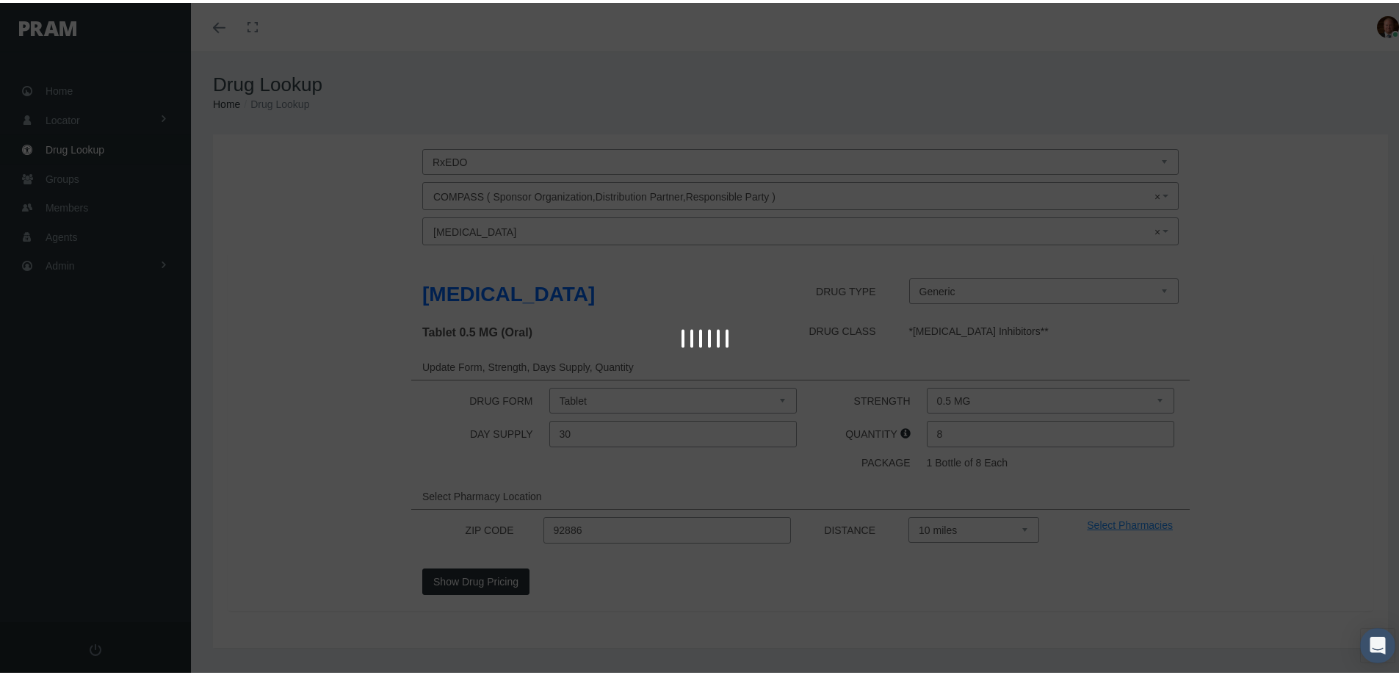
click at [381, 294] on div at bounding box center [705, 337] width 1410 height 675
click at [372, 494] on div at bounding box center [705, 337] width 1410 height 675
click at [545, 347] on div at bounding box center [705, 338] width 1410 height 26
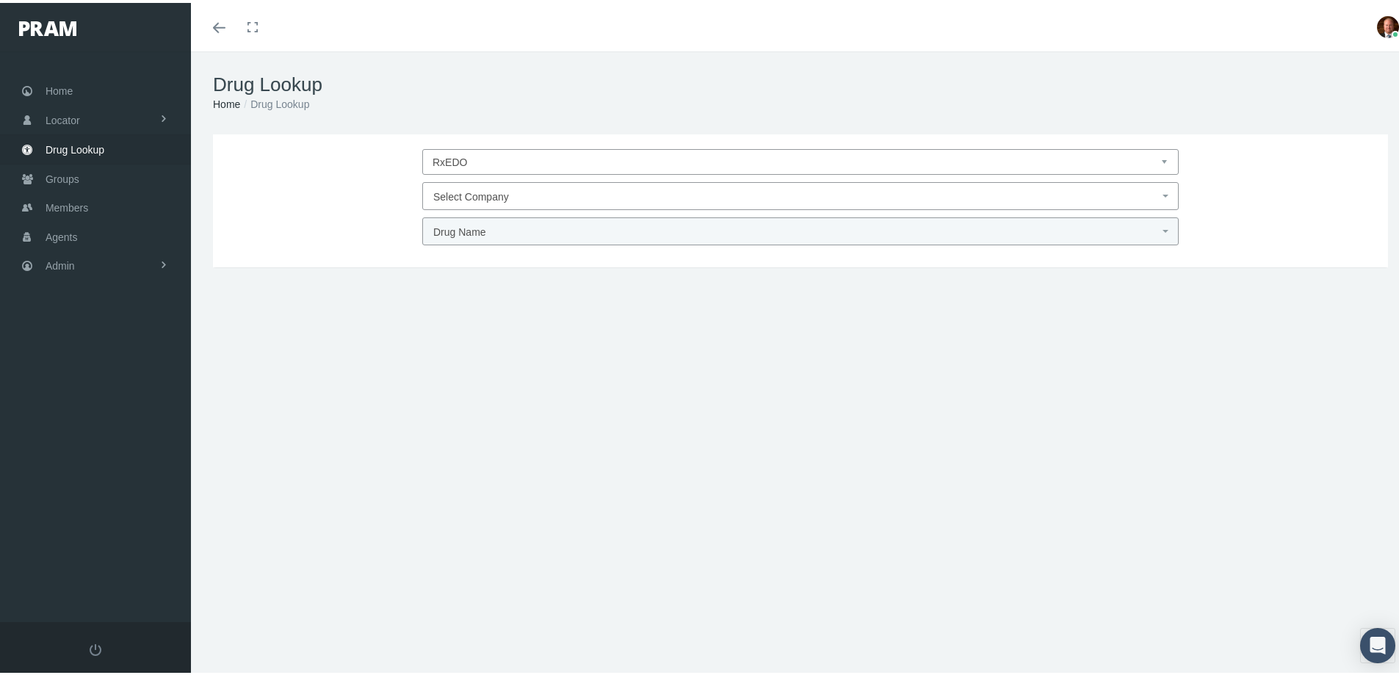
click at [475, 195] on span "Select Company" at bounding box center [471, 194] width 76 height 12
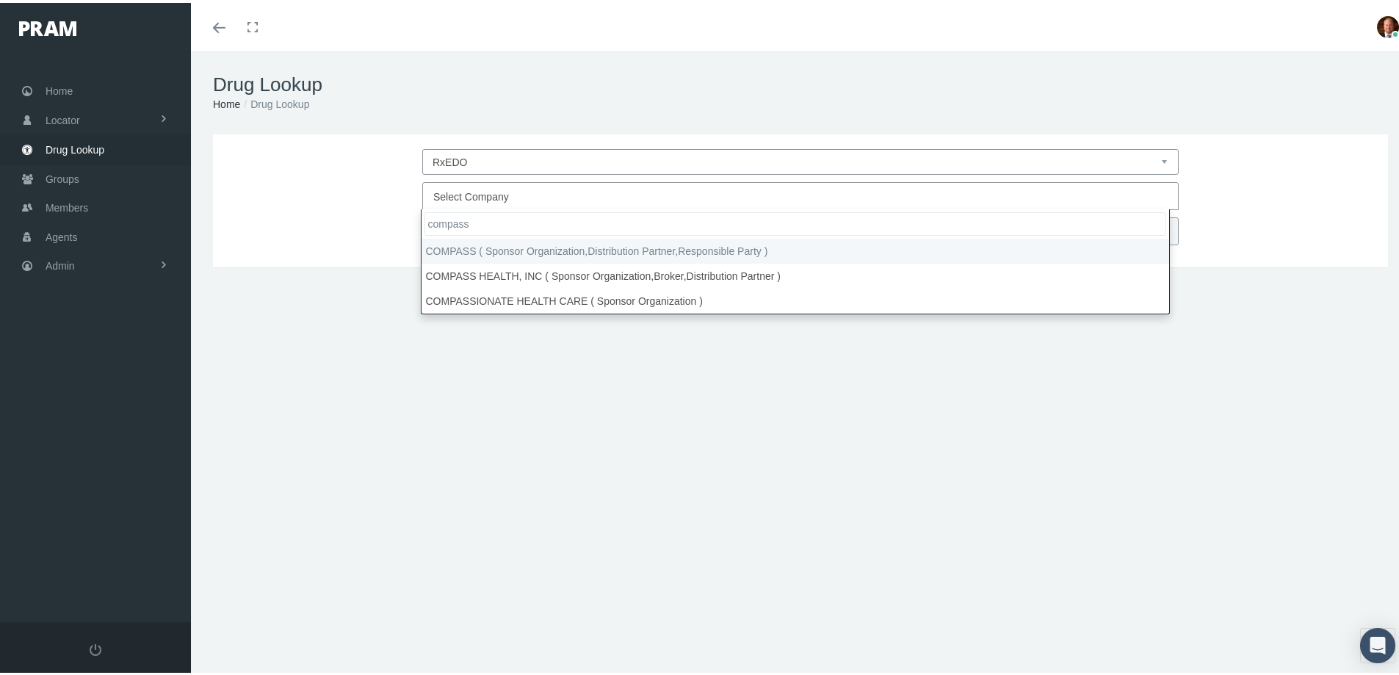
type input "compass"
select select "4759"
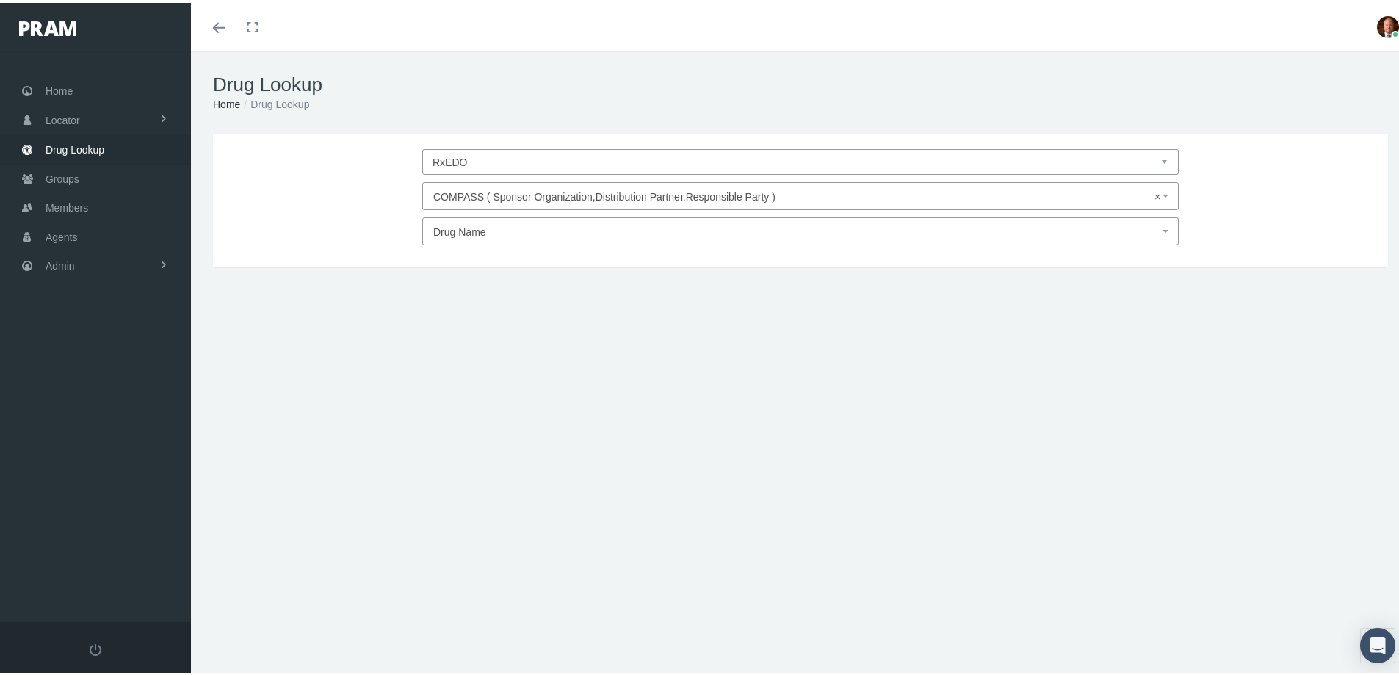
click at [474, 236] on span "Drug Name" at bounding box center [796, 229] width 726 height 19
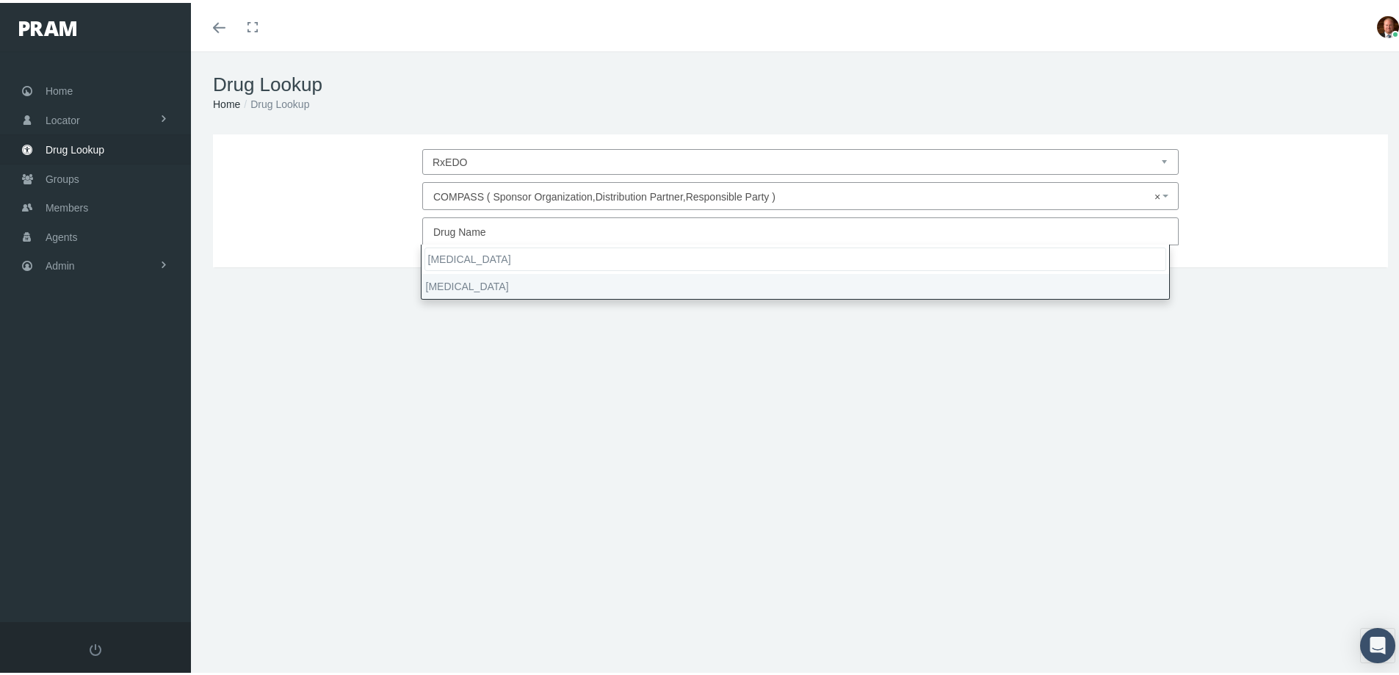
type input "celexa"
select select "CeleXA"
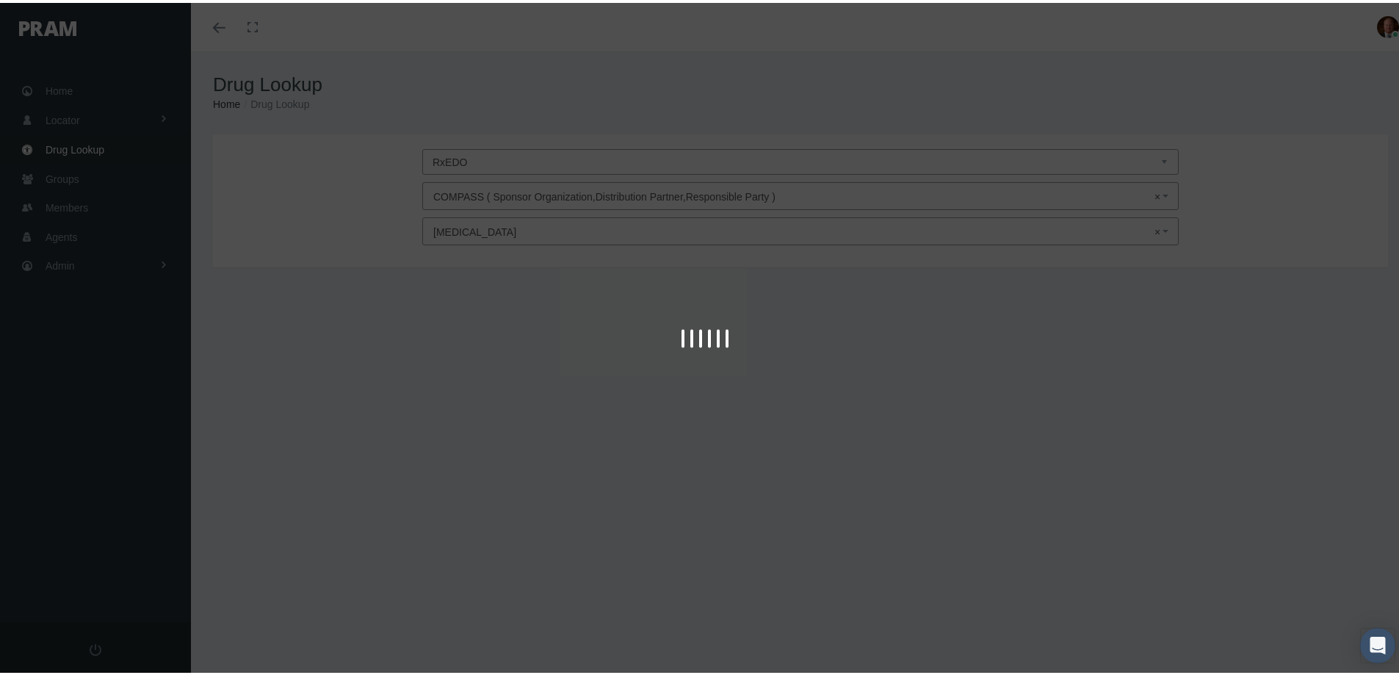
type input "30"
select select "Tablet"
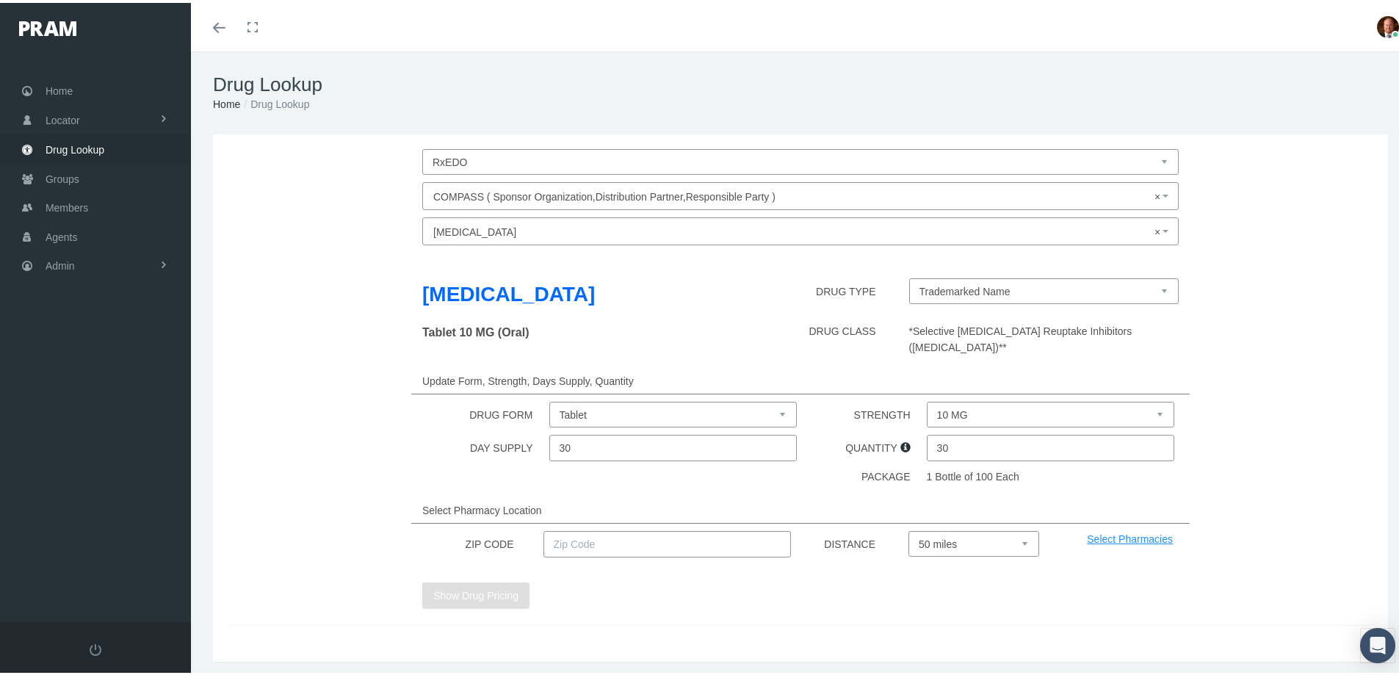
click at [962, 399] on select "10 MG 20 MG 40 MG" at bounding box center [1051, 412] width 248 height 26
select select "20 MG"
click at [927, 399] on select "10 MG 20 MG 40 MG" at bounding box center [1051, 412] width 248 height 26
click at [704, 532] on input "text" at bounding box center [668, 541] width 248 height 26
type input "92886"
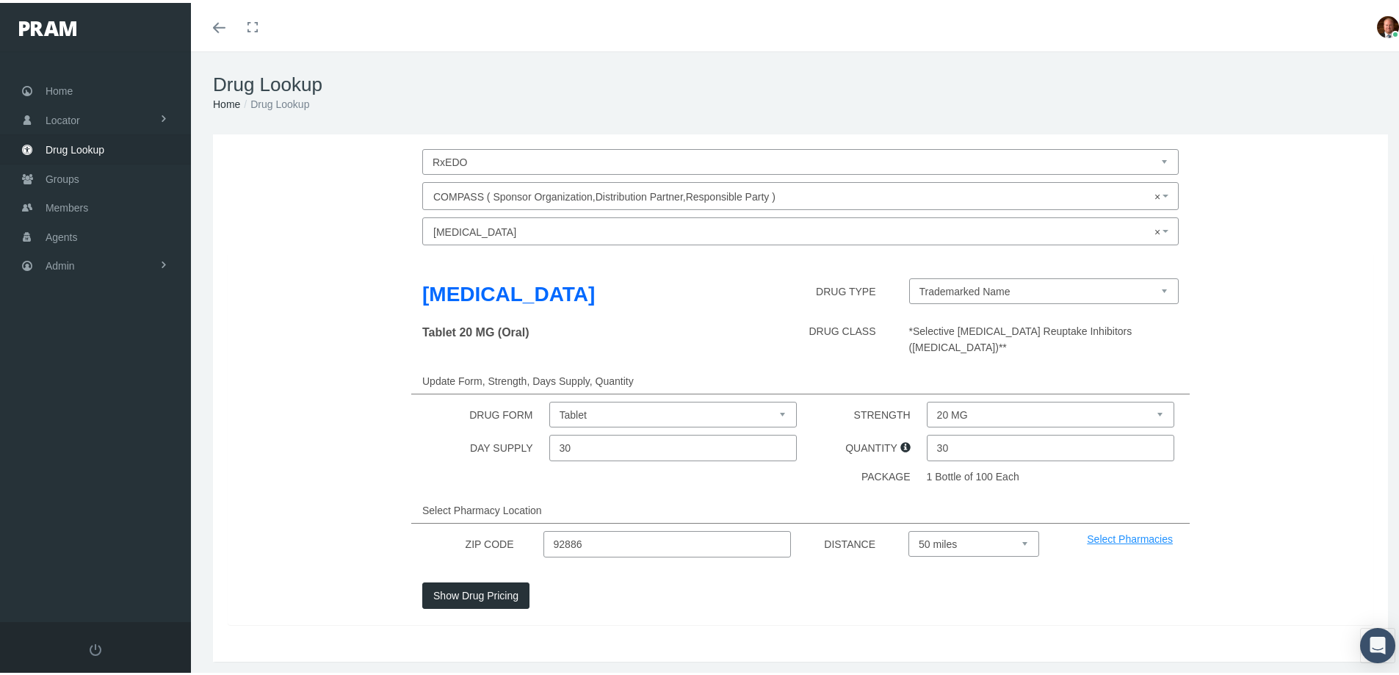
click at [951, 528] on select "Select 5 miles 10 miles 20 miles 30 miles 40 miles 50 miles" at bounding box center [974, 541] width 131 height 26
select select "20"
click at [909, 528] on select "Select 5 miles 10 miles 20 miles 30 miles 40 miles 50 miles" at bounding box center [974, 541] width 131 height 26
click at [491, 580] on button "Show Drug Pricing" at bounding box center [475, 593] width 107 height 26
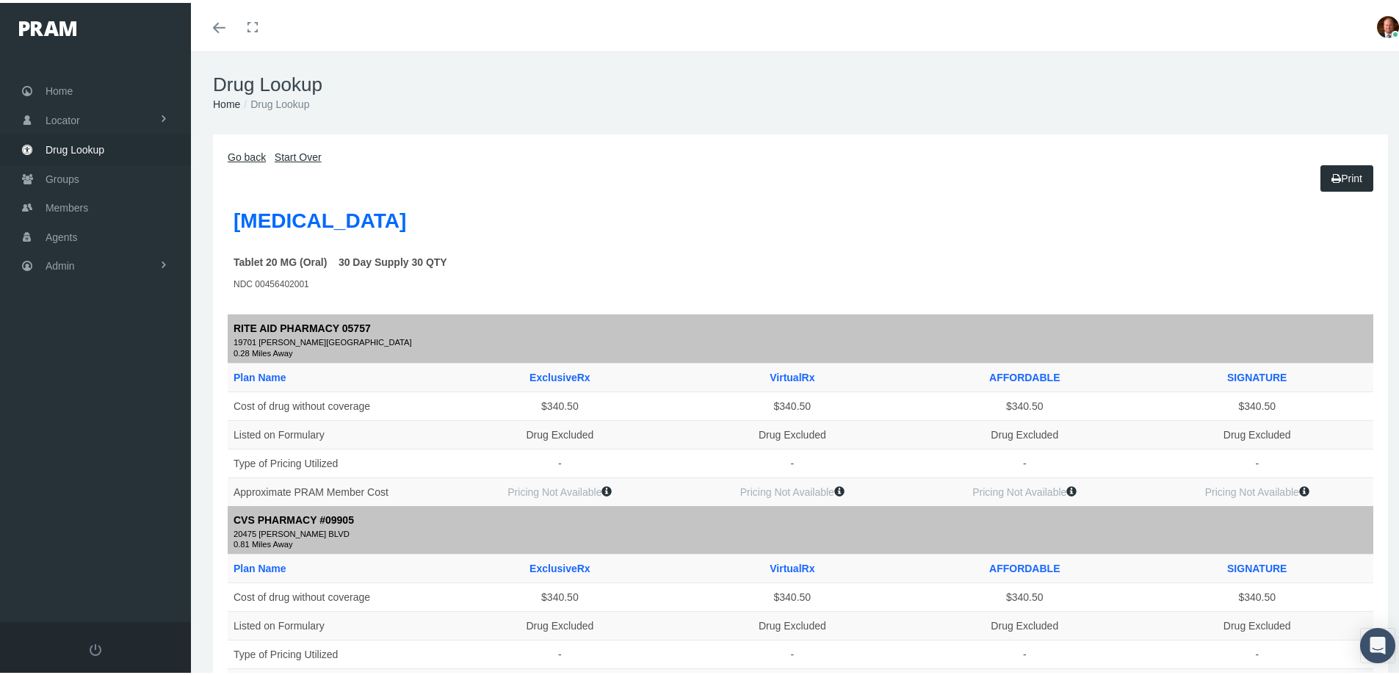
click at [239, 154] on link "Go back" at bounding box center [247, 154] width 38 height 12
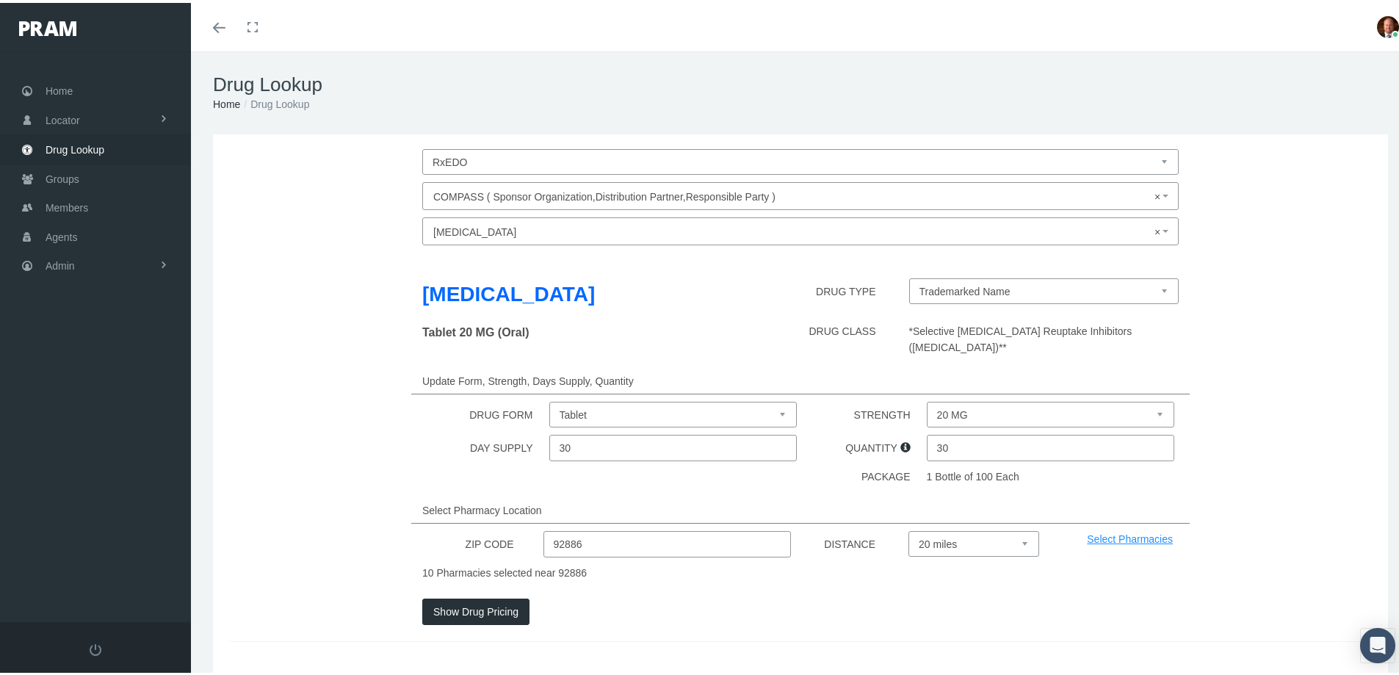
click at [992, 286] on select "Trademarked Name Citalopram Hydrobromide (Generic)" at bounding box center [1044, 288] width 270 height 26
select select "50847|Citalopram Hydrobromide"
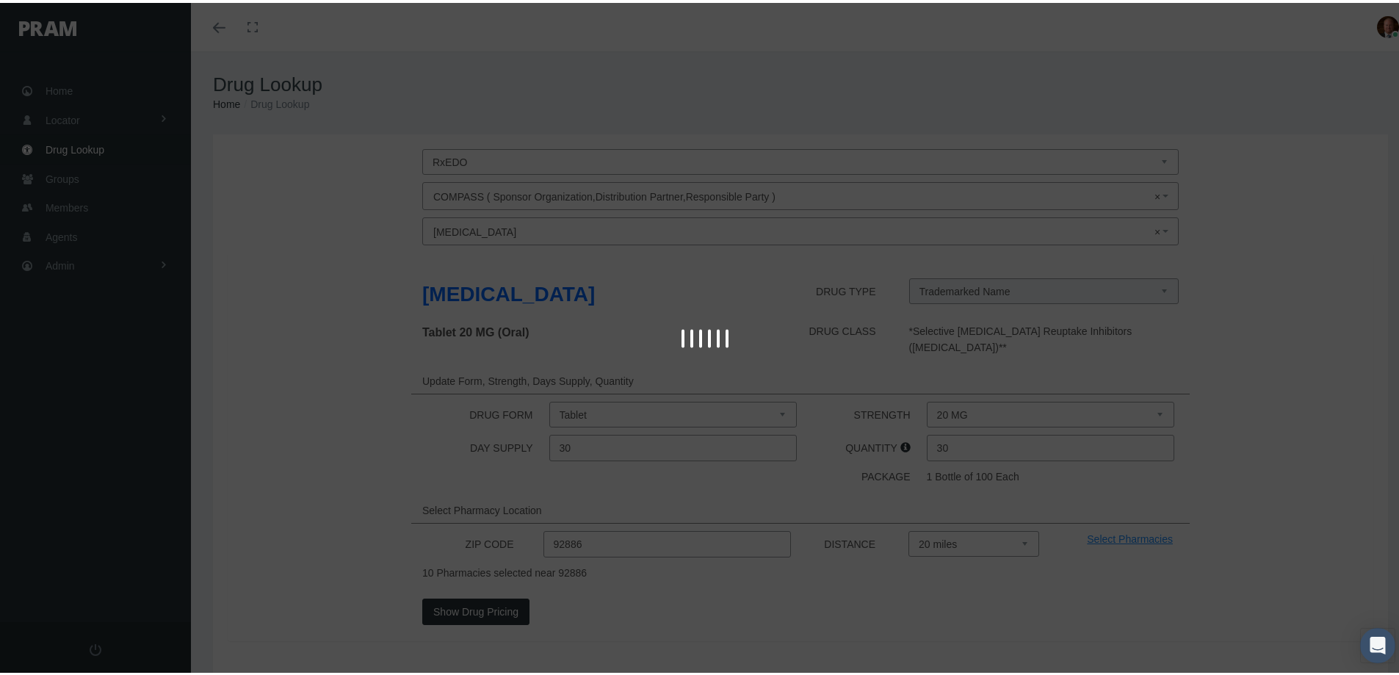
select select "20 MG"
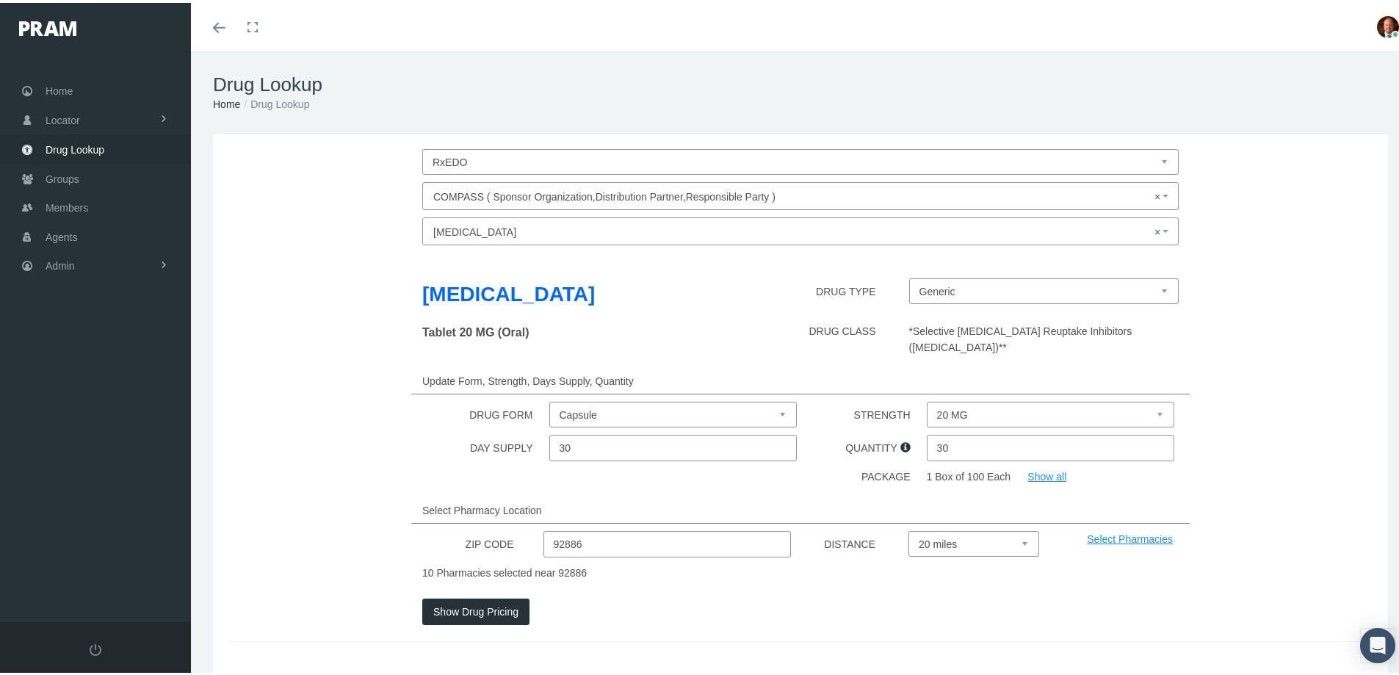
click at [486, 596] on button "Show Drug Pricing" at bounding box center [475, 609] width 107 height 26
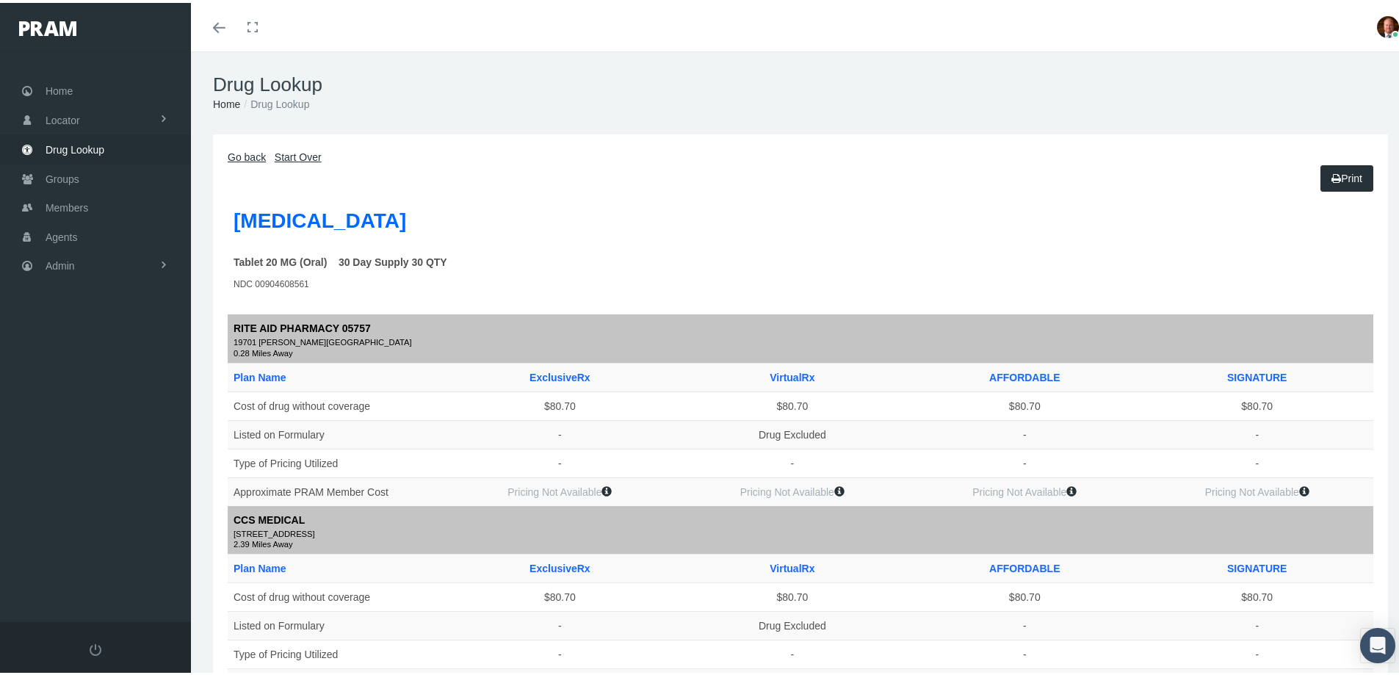
click at [253, 156] on link "Go back" at bounding box center [247, 154] width 38 height 12
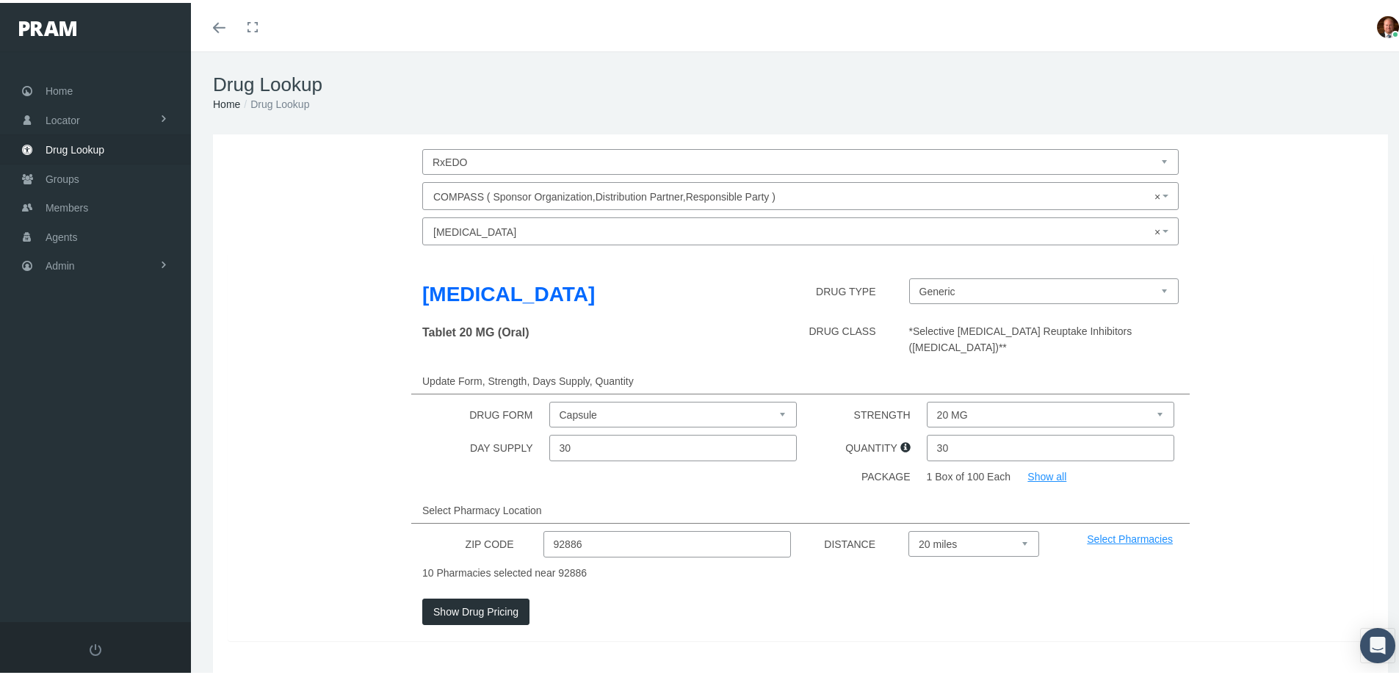
click at [1015, 403] on select "10 MG 20 MG 40 MG" at bounding box center [1051, 412] width 248 height 26
click at [761, 366] on div "Update Form, Strength, Days Supply, Quantity" at bounding box center [800, 378] width 779 height 26
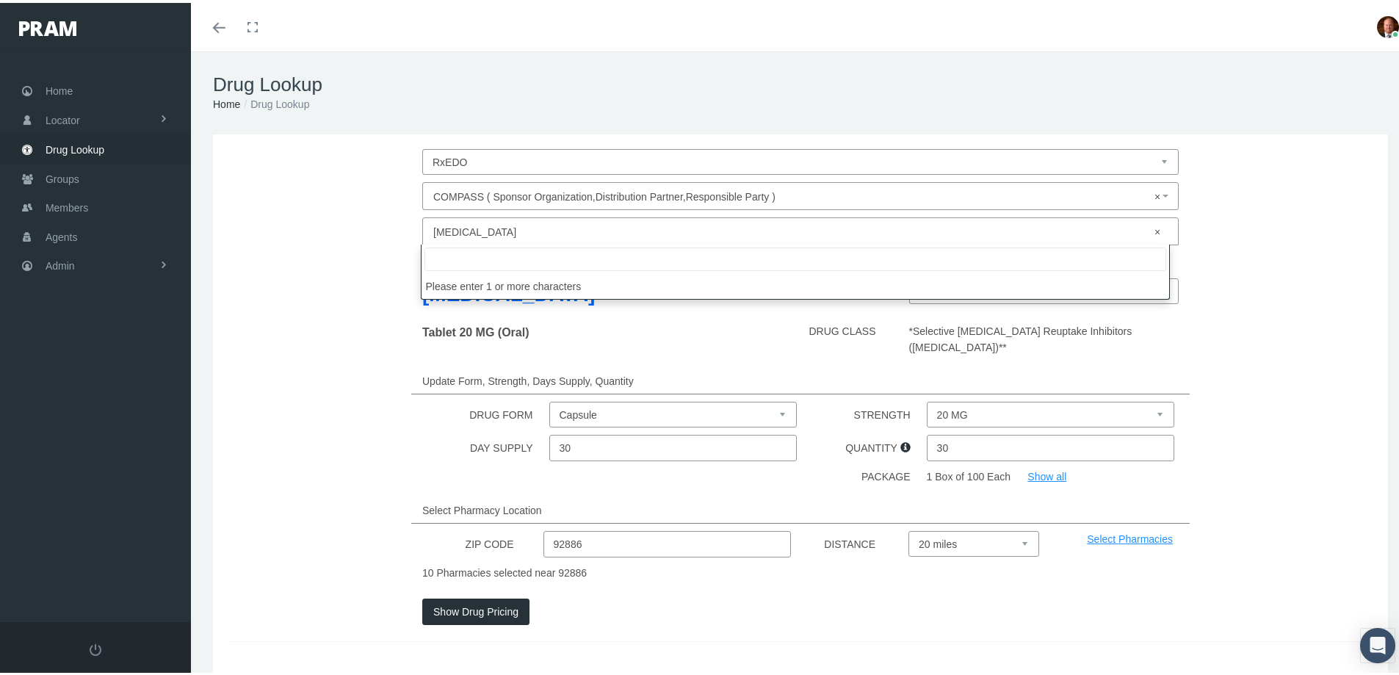
click at [507, 230] on span "× Citalopram Hydrobromide" at bounding box center [796, 229] width 726 height 19
type input "lexapr"
select select "Lexapro"
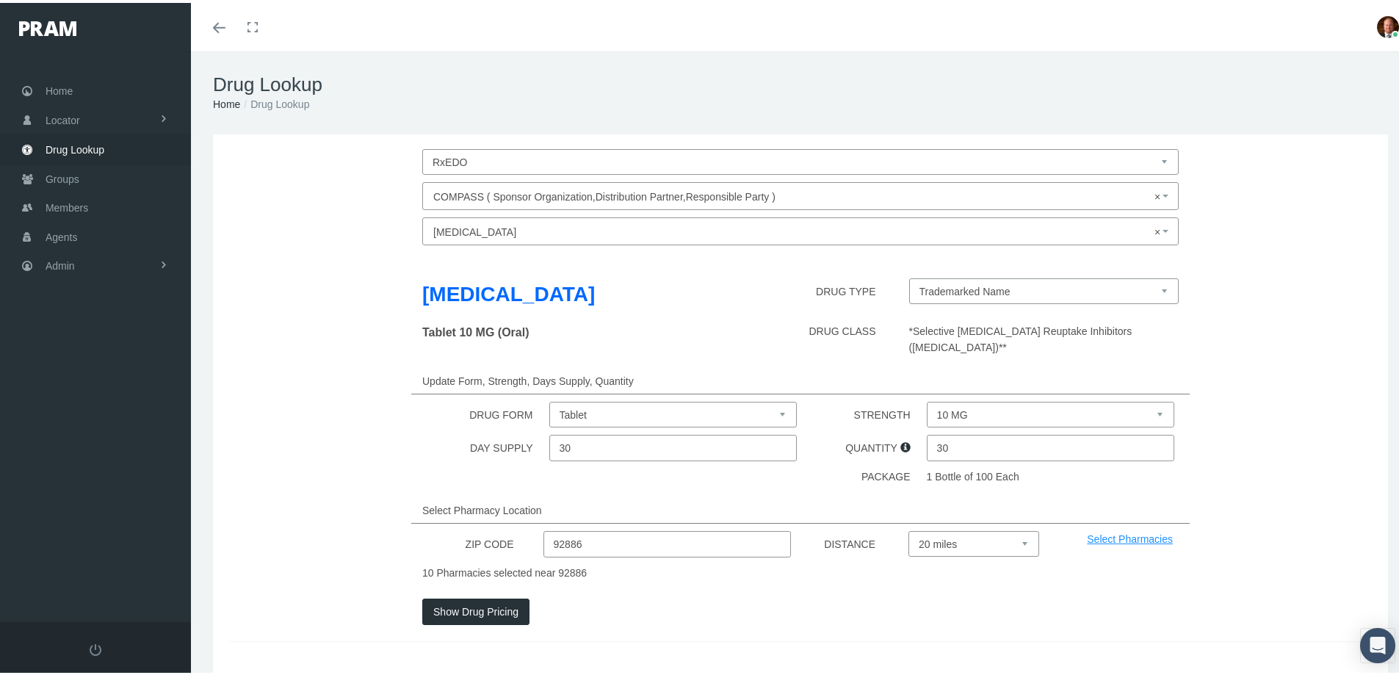
click at [957, 400] on select "10 MG 20 MG 5 MG" at bounding box center [1051, 412] width 248 height 26
select select "20 MG"
click at [927, 399] on select "10 MG 20 MG 5 MG" at bounding box center [1051, 412] width 248 height 26
click at [499, 596] on button "Show Drug Pricing" at bounding box center [475, 609] width 107 height 26
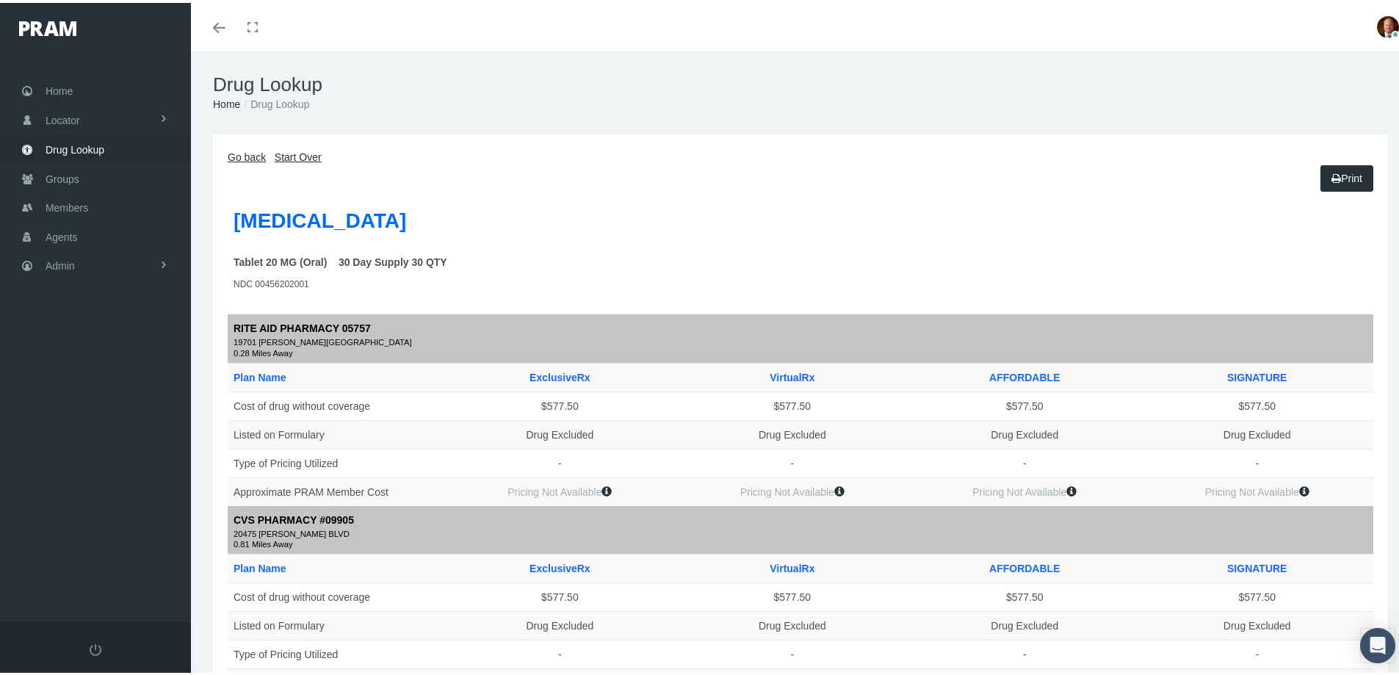
click at [256, 154] on link "Go back" at bounding box center [247, 154] width 38 height 12
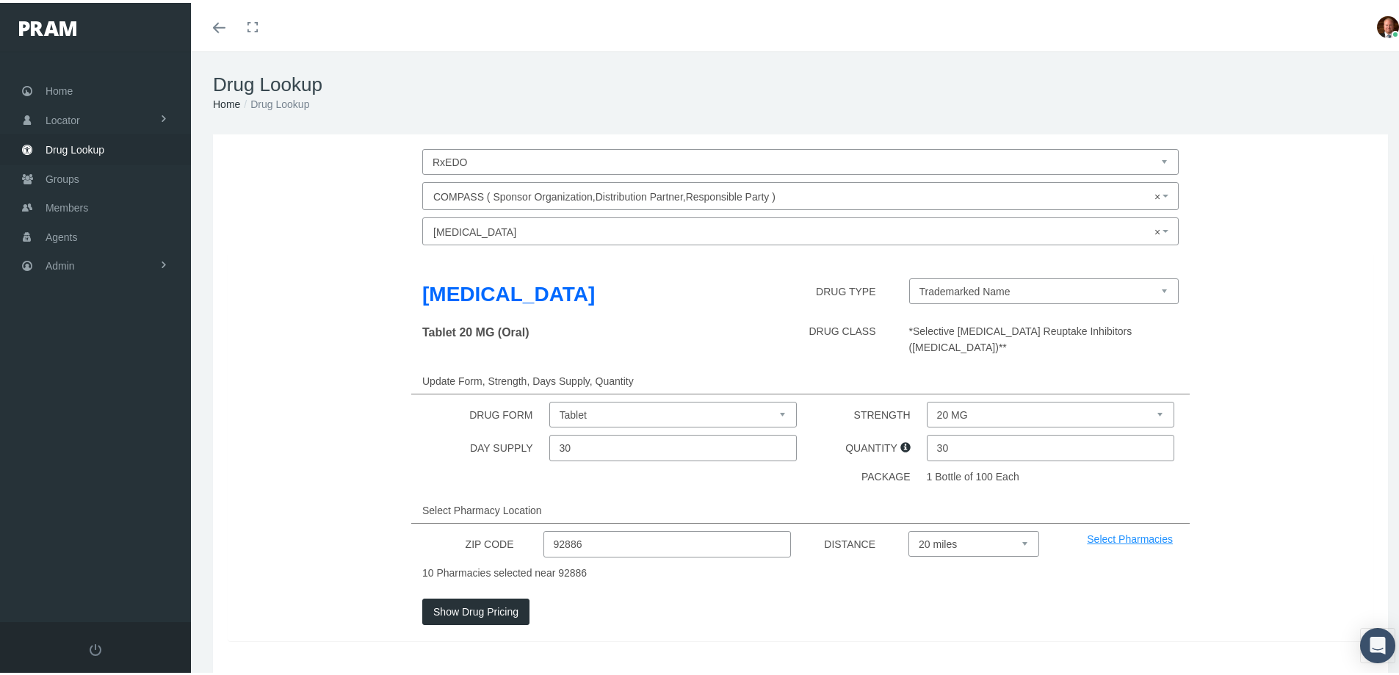
click at [953, 283] on select "Trademarked Name Escitalopram Oxalate (Generic)" at bounding box center [1044, 288] width 270 height 26
select select "78022|Escitalopram Oxalate"
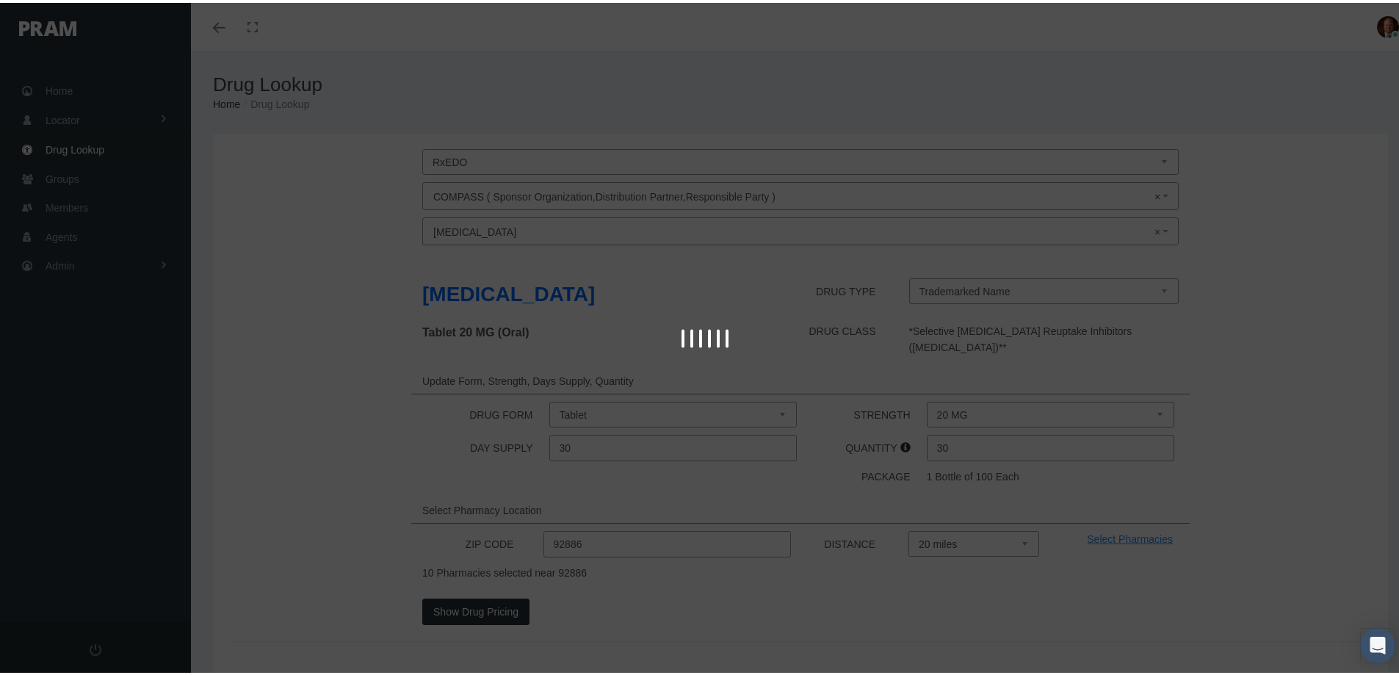
select select "20 MG"
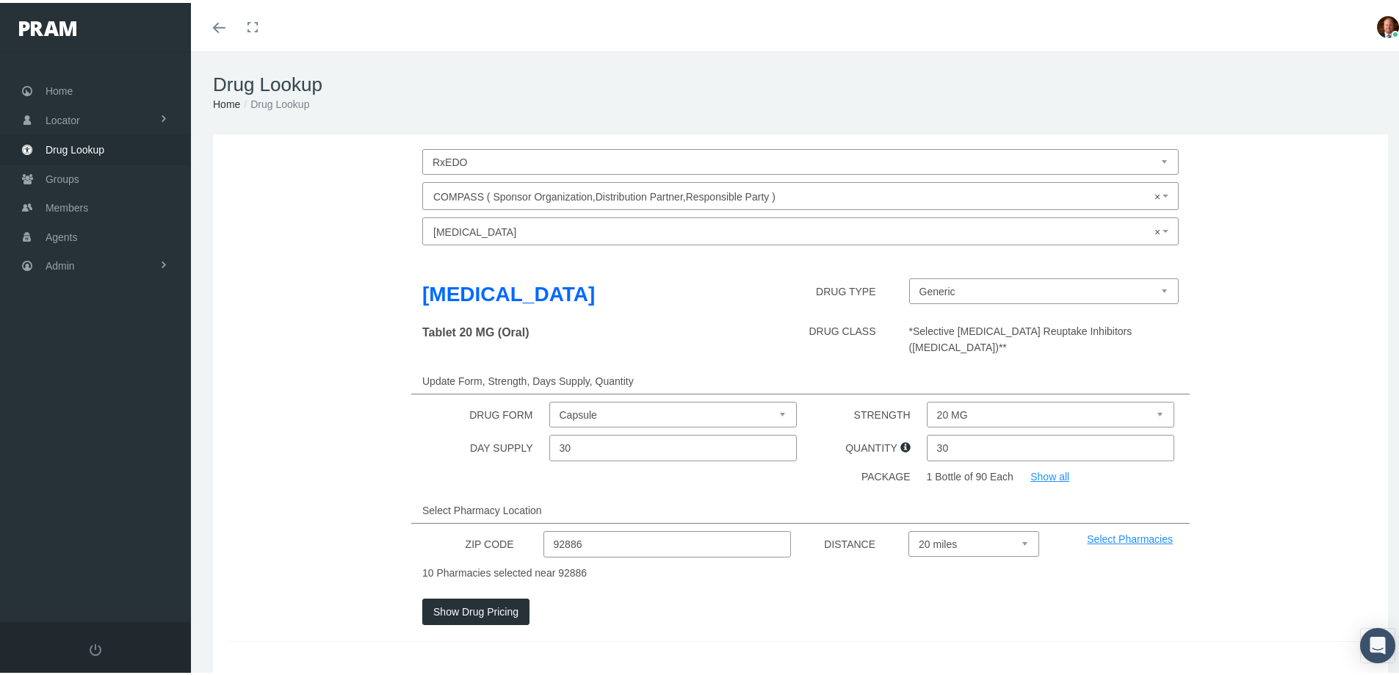
click at [992, 399] on select "10 MG 20 MG 5 MG" at bounding box center [1051, 412] width 248 height 26
click at [503, 596] on button "Show Drug Pricing" at bounding box center [475, 609] width 107 height 26
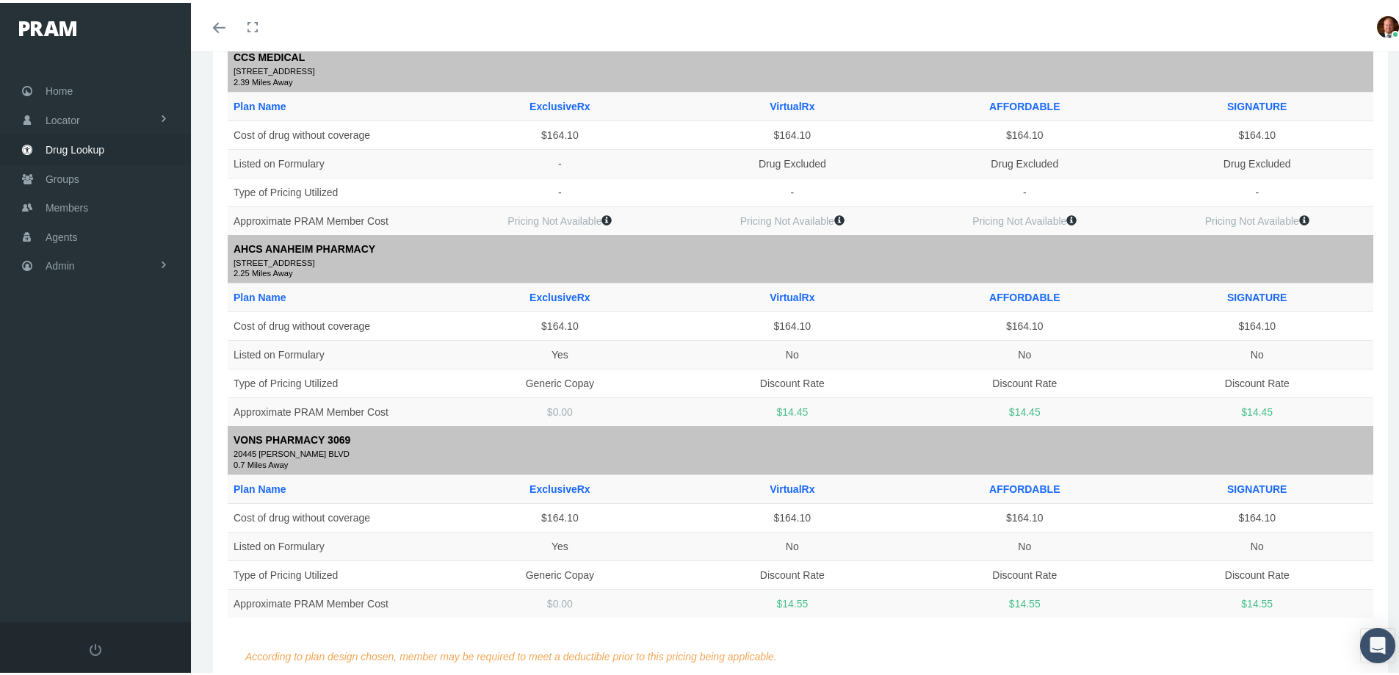
scroll to position [1766, 0]
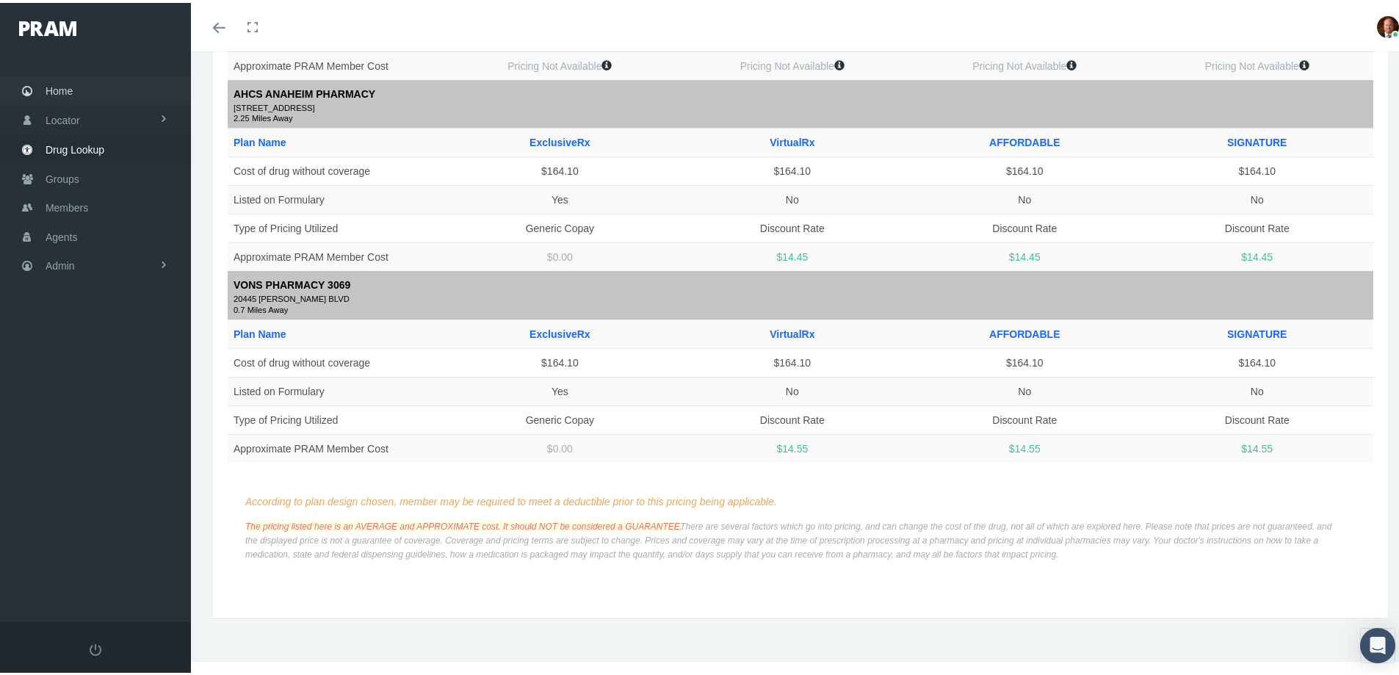
click at [60, 85] on span "Home" at bounding box center [59, 88] width 27 height 28
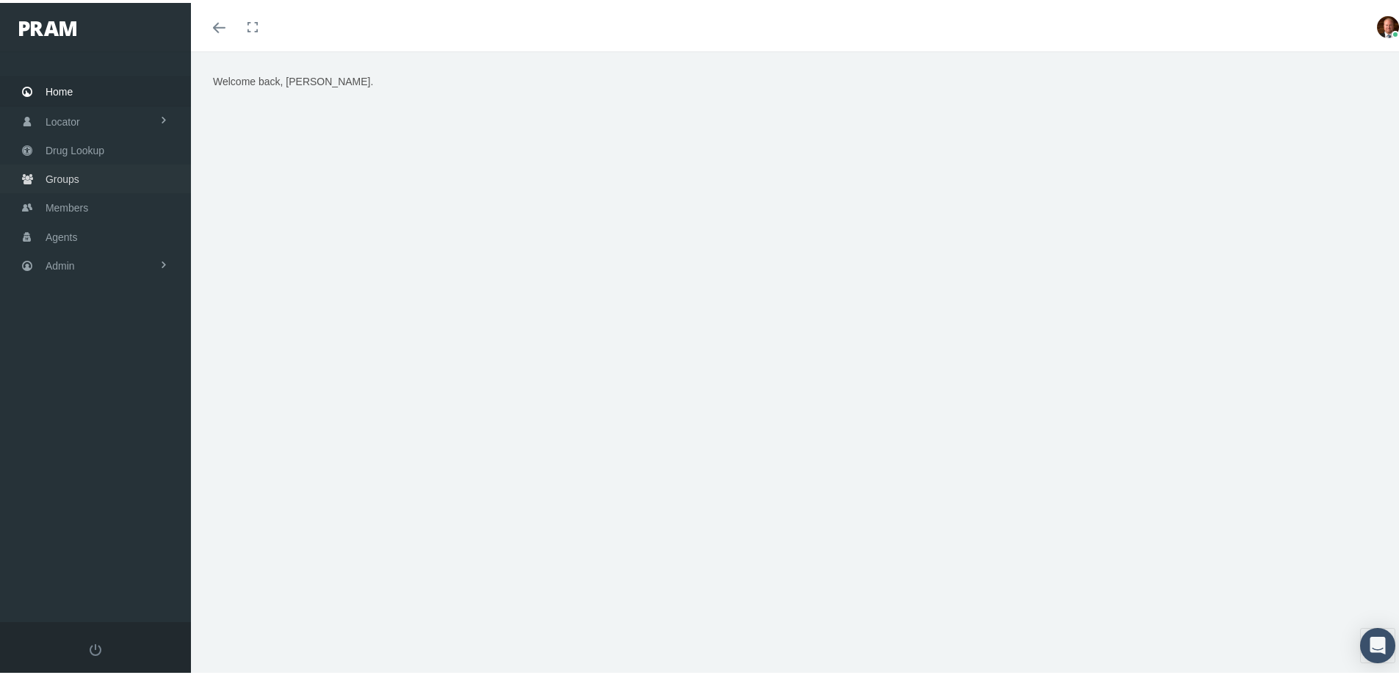
click at [65, 178] on span "Groups" at bounding box center [63, 176] width 34 height 28
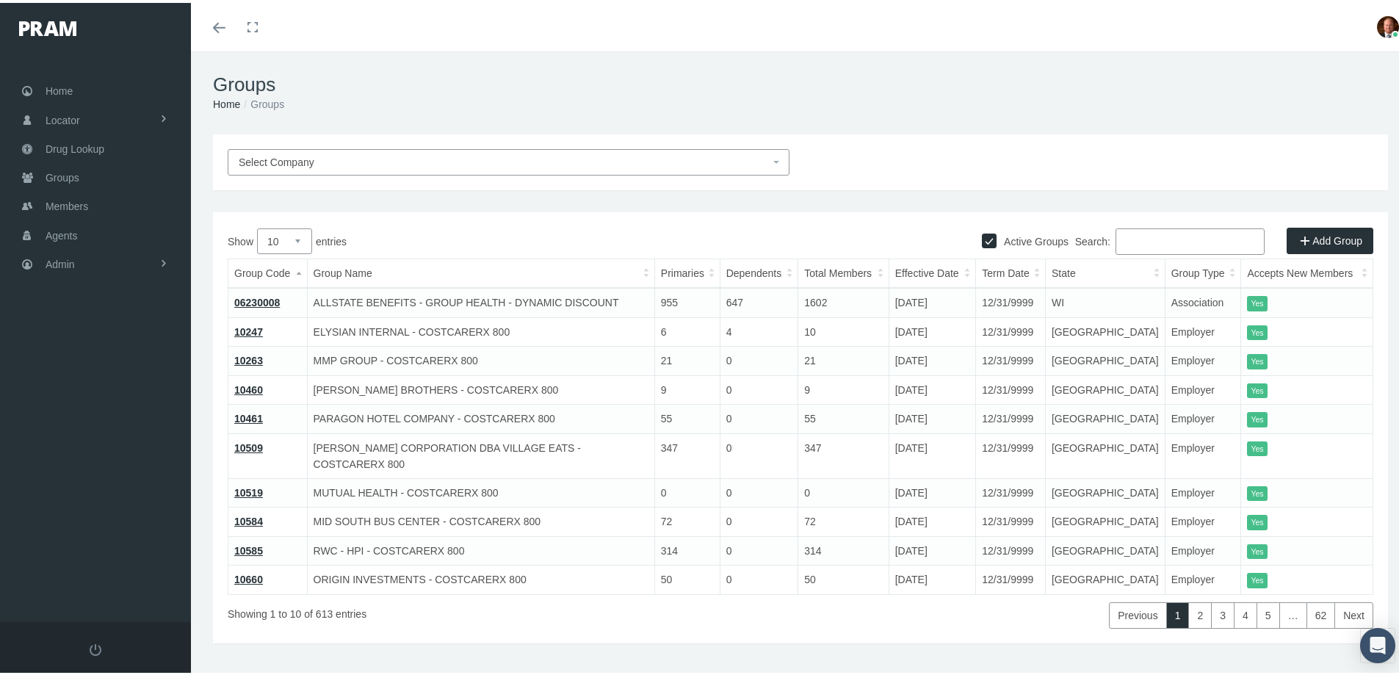
click at [1137, 238] on input "Search:" at bounding box center [1190, 239] width 149 height 26
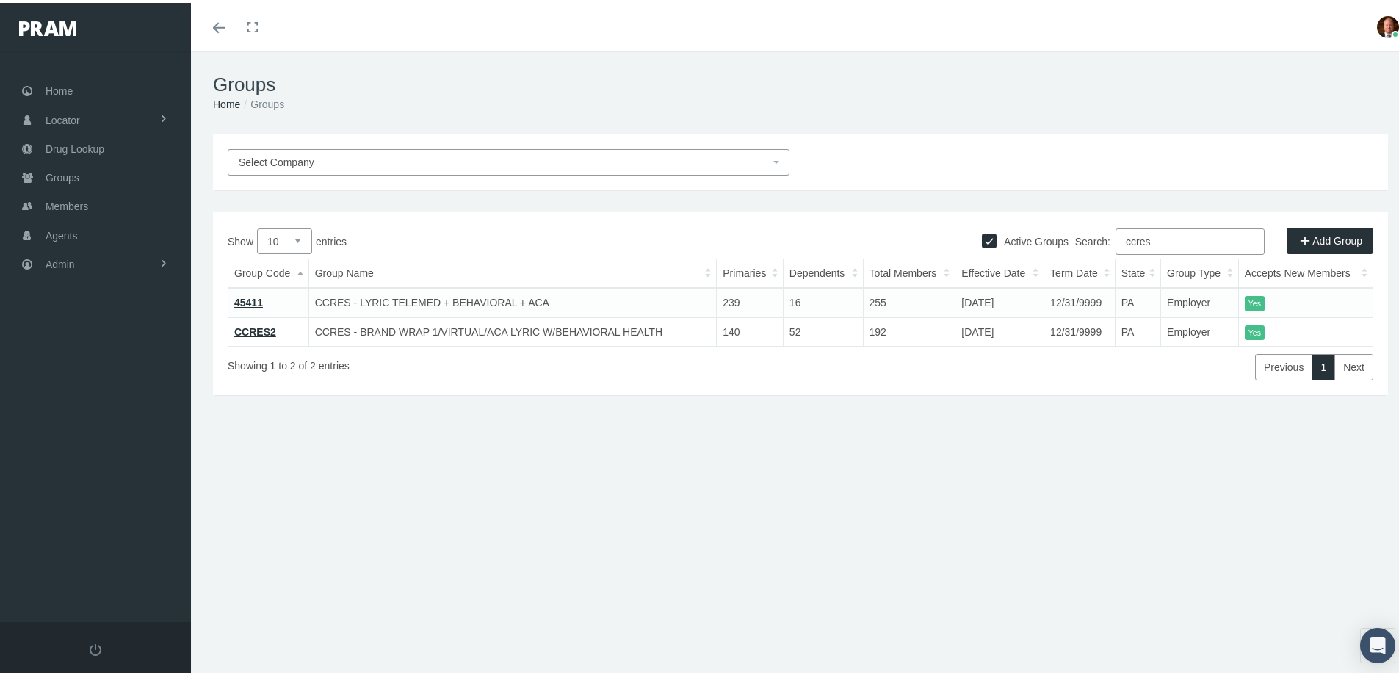
type input "ccres"
click at [262, 328] on link "CCRES2" at bounding box center [255, 329] width 42 height 12
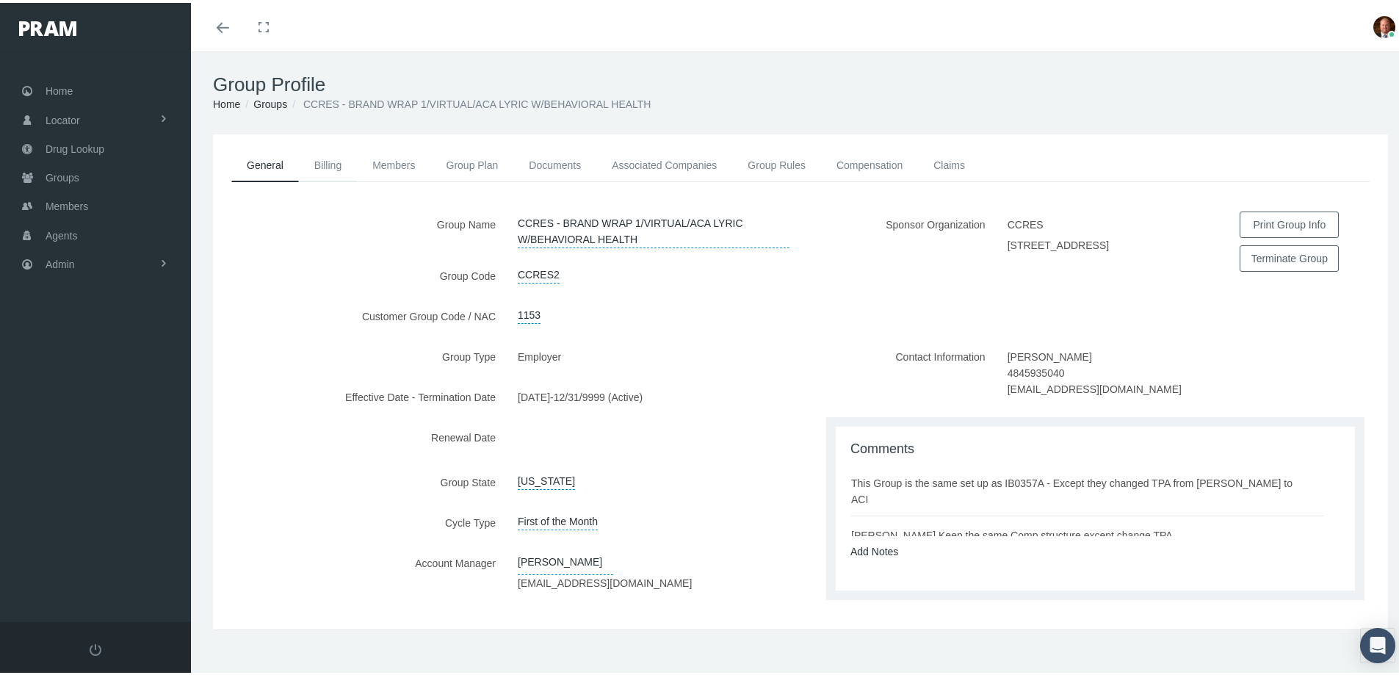
click at [334, 157] on link "Billing" at bounding box center [328, 162] width 58 height 32
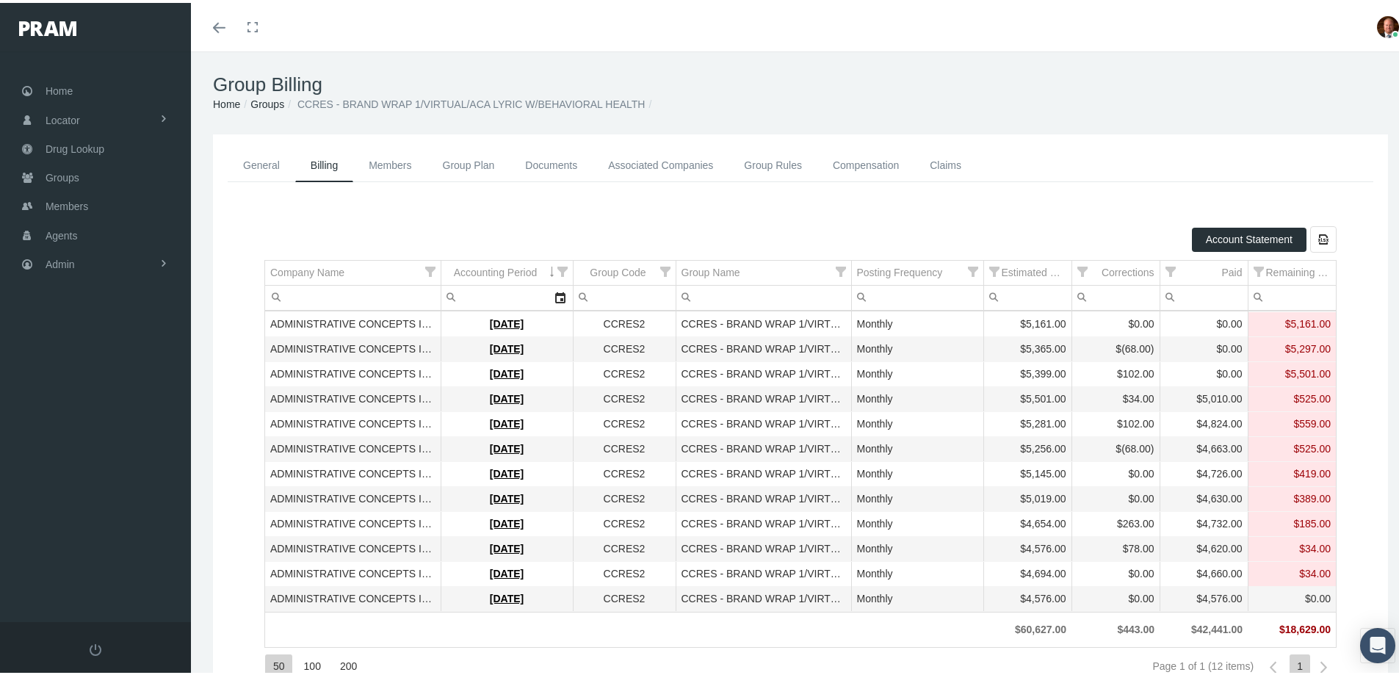
click at [456, 154] on link "Group Plan" at bounding box center [469, 162] width 83 height 33
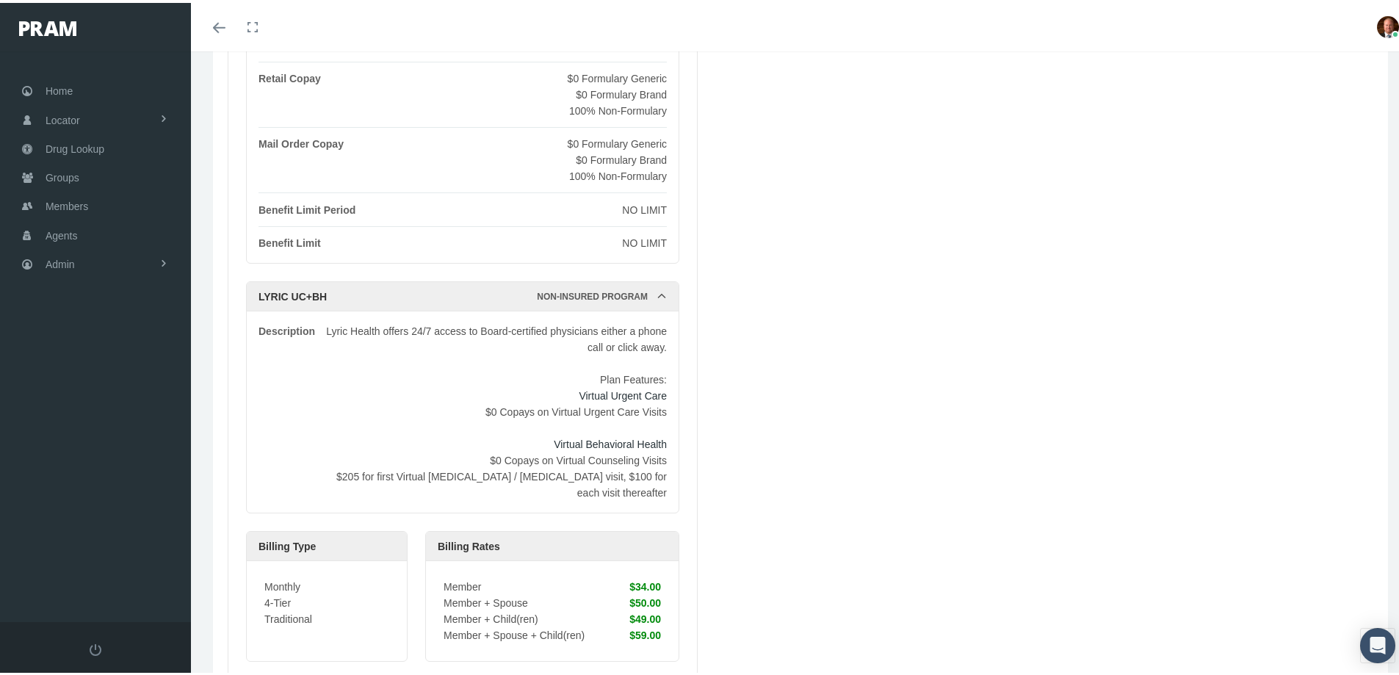
scroll to position [920, 0]
